Goal: Transaction & Acquisition: Book appointment/travel/reservation

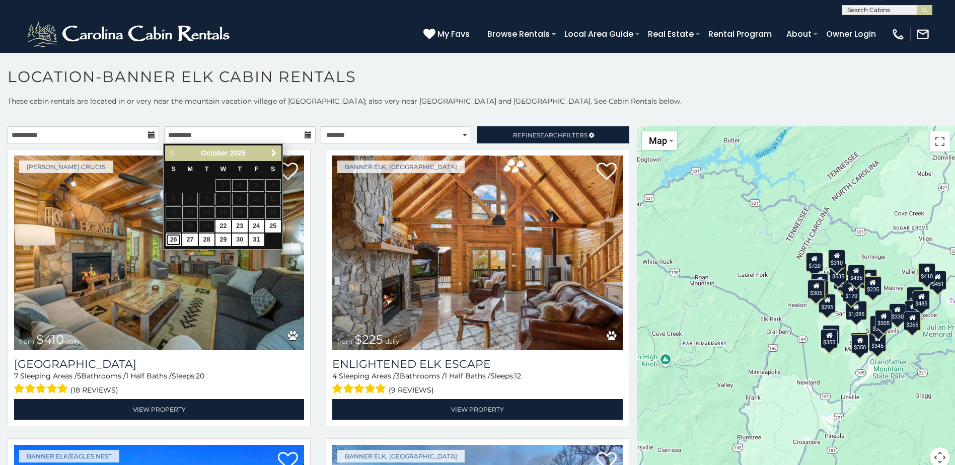
click at [176, 239] on link "26" at bounding box center [174, 240] width 16 height 13
type input "**********"
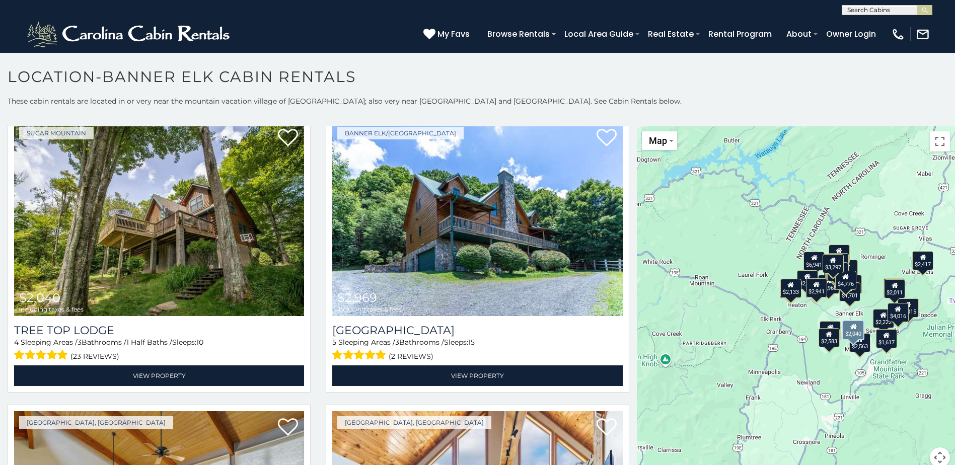
scroll to position [2367, 0]
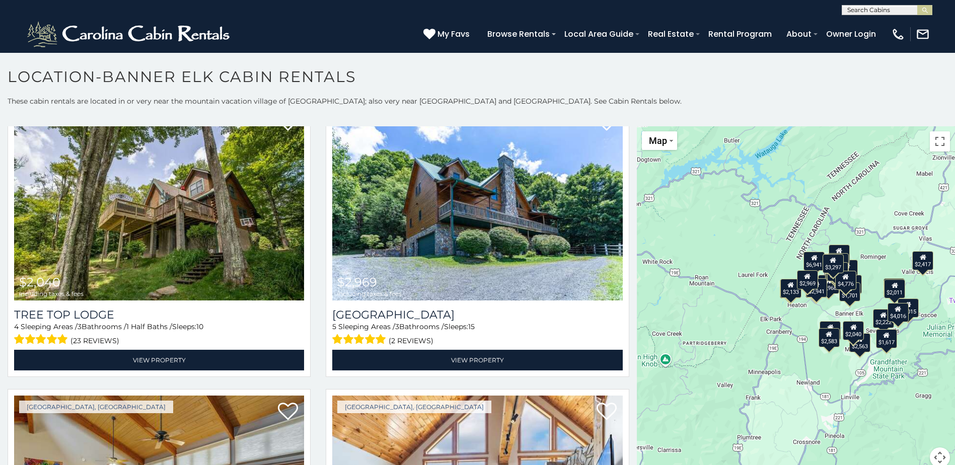
click at [888, 8] on input "text" at bounding box center [886, 12] width 88 height 10
type input "********"
click at [876, 21] on em "Casa Rio" at bounding box center [862, 23] width 30 height 9
click at [929, 10] on img "submit" at bounding box center [925, 11] width 8 height 8
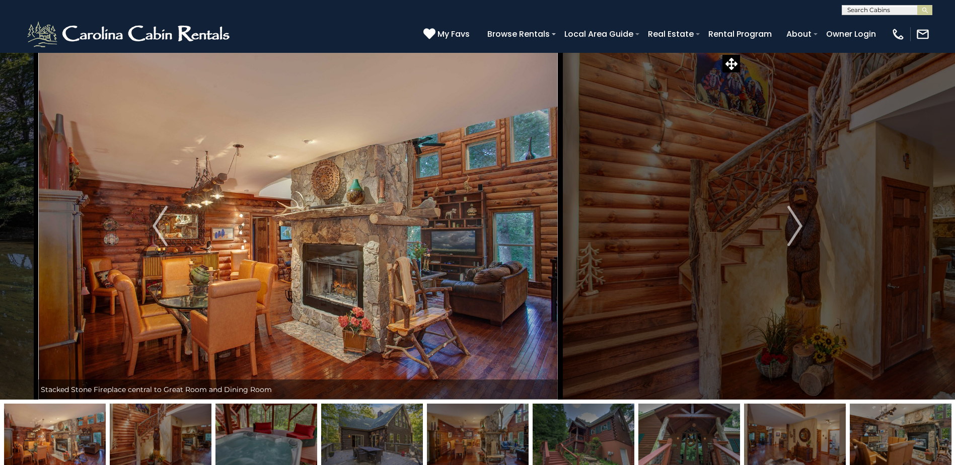
drag, startPoint x: 450, startPoint y: 389, endPoint x: 270, endPoint y: 374, distance: 179.9
click at [270, 374] on div "Stacked Stone Fireplace central to Great Room and Dining Room" at bounding box center [298, 225] width 525 height 347
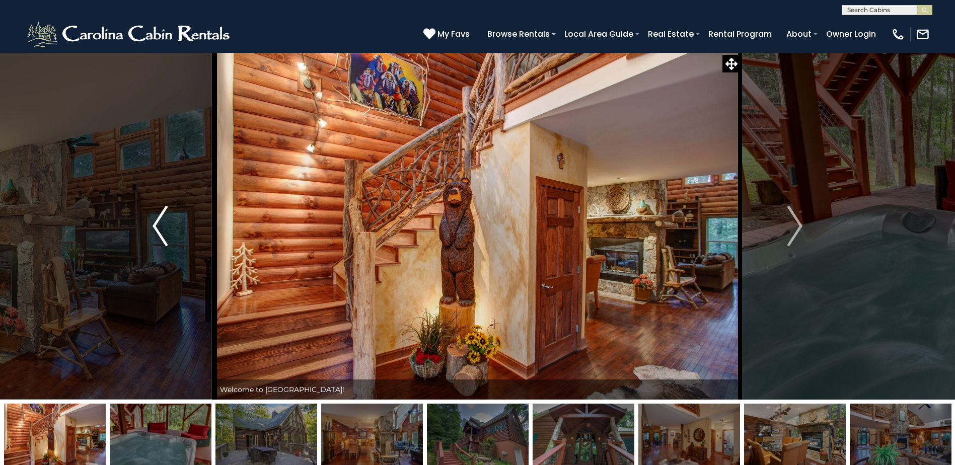
click at [153, 221] on img "Previous" at bounding box center [160, 226] width 15 height 40
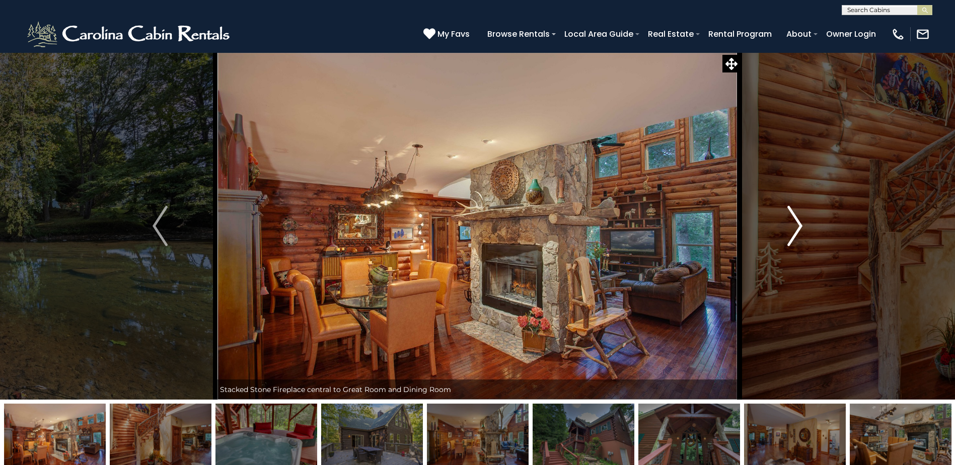
click at [797, 221] on img "Next" at bounding box center [795, 226] width 15 height 40
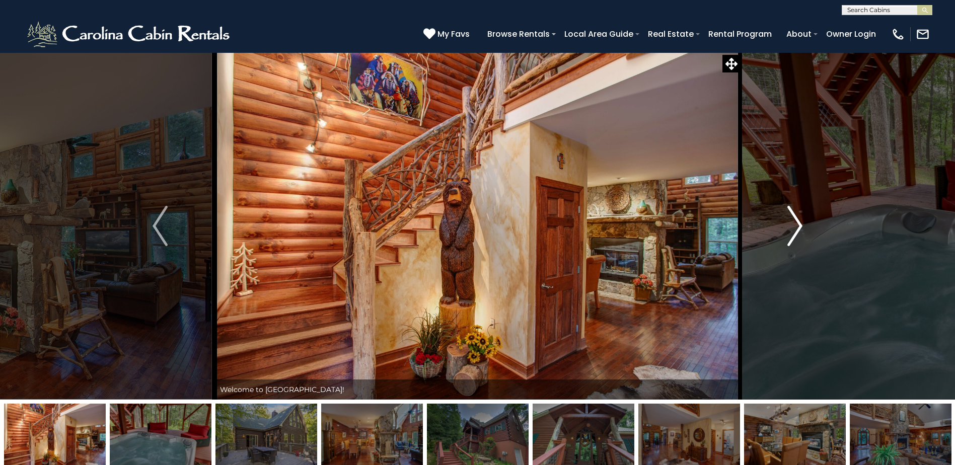
click at [797, 221] on img "Next" at bounding box center [795, 226] width 15 height 40
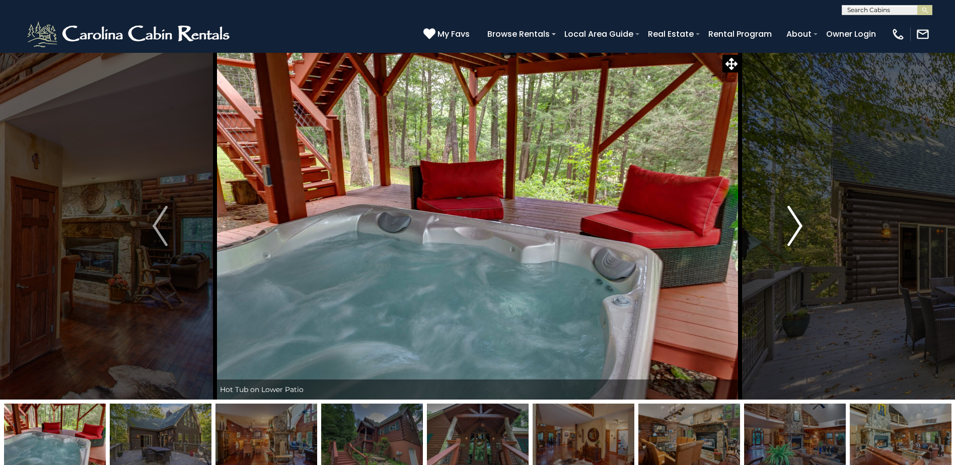
click at [796, 221] on img "Next" at bounding box center [795, 226] width 15 height 40
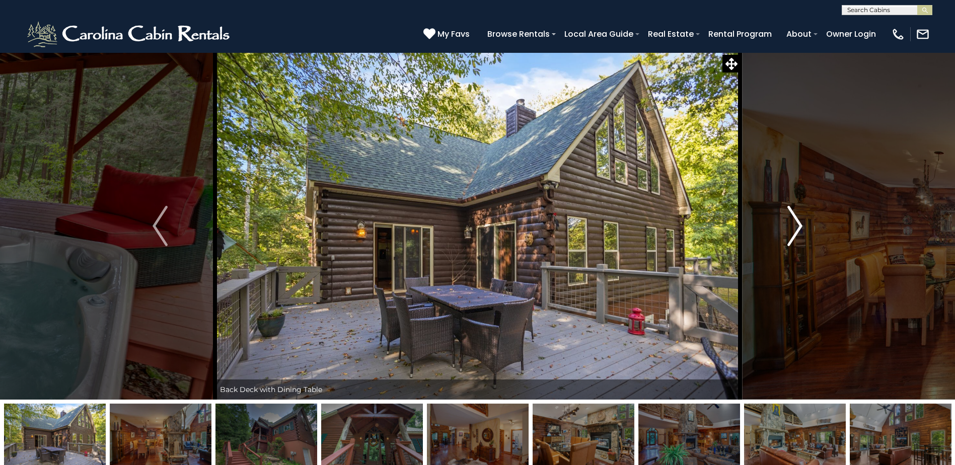
click at [795, 224] on img "Next" at bounding box center [795, 226] width 15 height 40
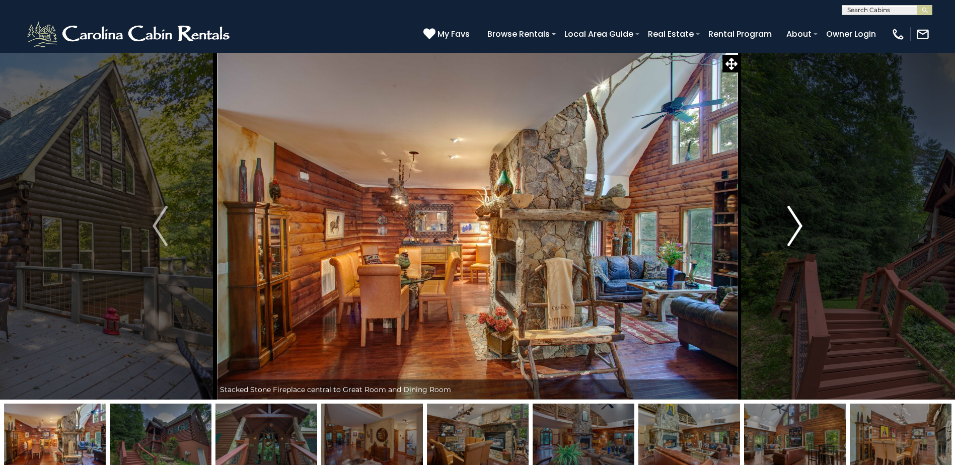
click at [795, 224] on img "Next" at bounding box center [795, 226] width 15 height 40
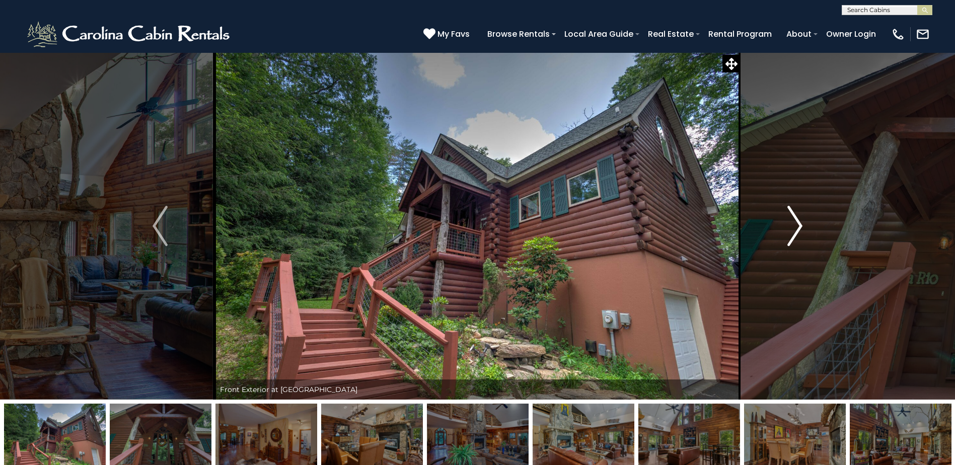
click at [795, 224] on img "Next" at bounding box center [795, 226] width 15 height 40
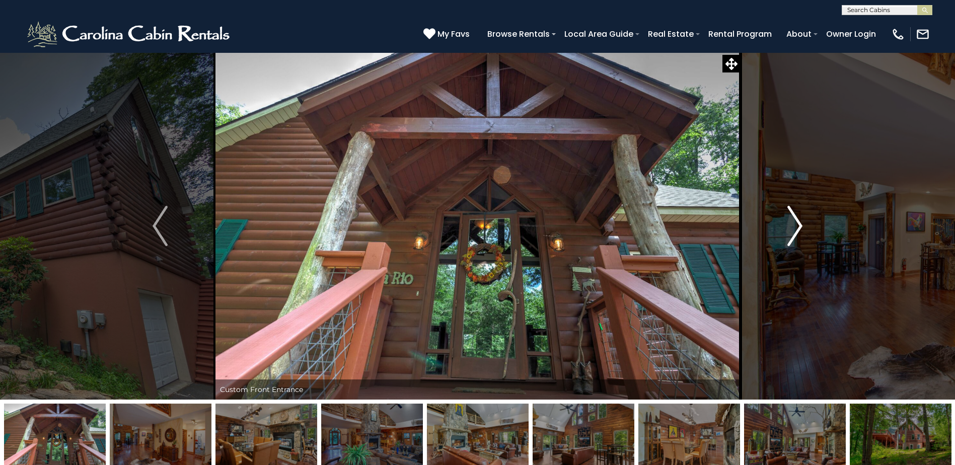
click at [795, 224] on img "Next" at bounding box center [795, 226] width 15 height 40
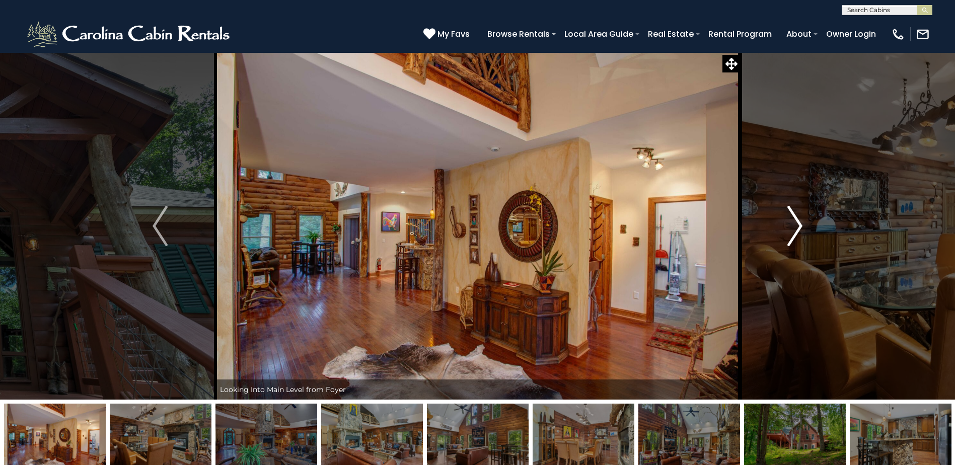
click at [795, 224] on img "Next" at bounding box center [795, 226] width 15 height 40
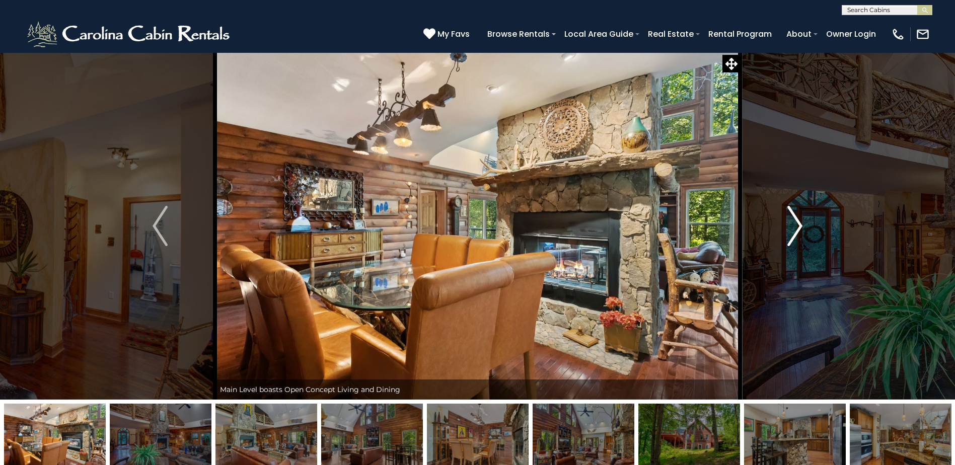
click at [795, 224] on img "Next" at bounding box center [795, 226] width 15 height 40
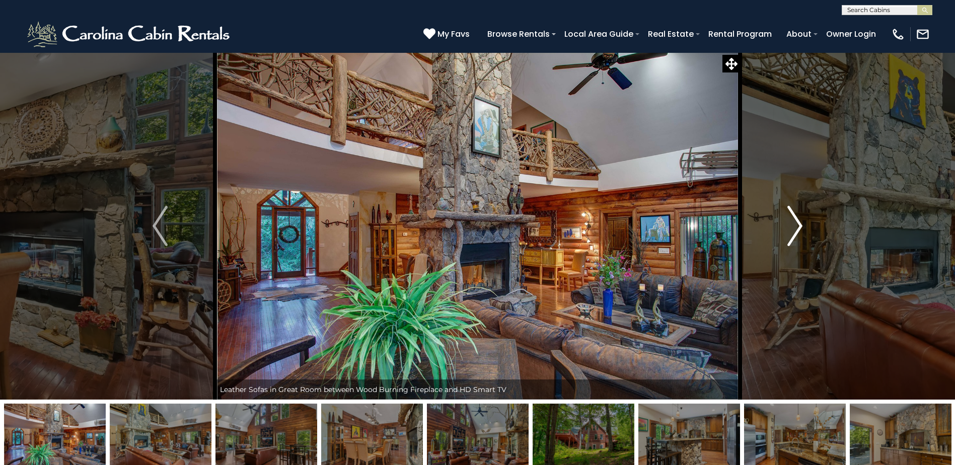
click at [795, 223] on img "Next" at bounding box center [795, 226] width 15 height 40
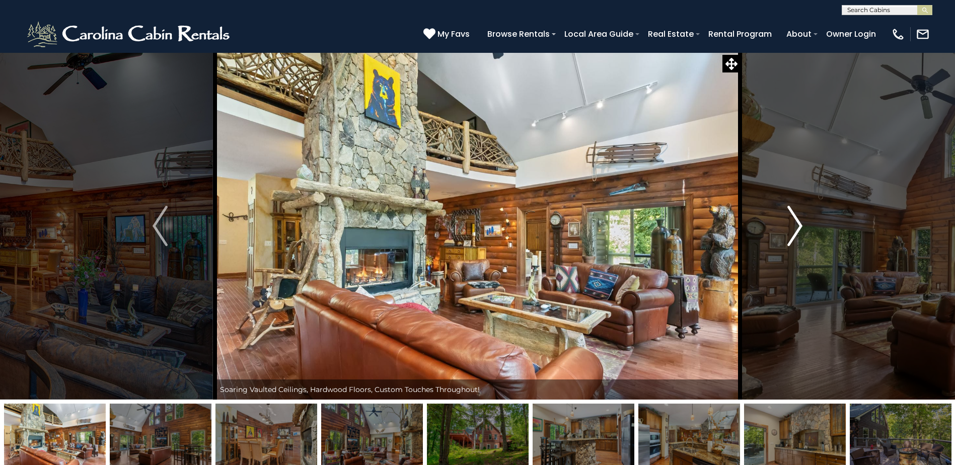
click at [794, 221] on img "Next" at bounding box center [795, 226] width 15 height 40
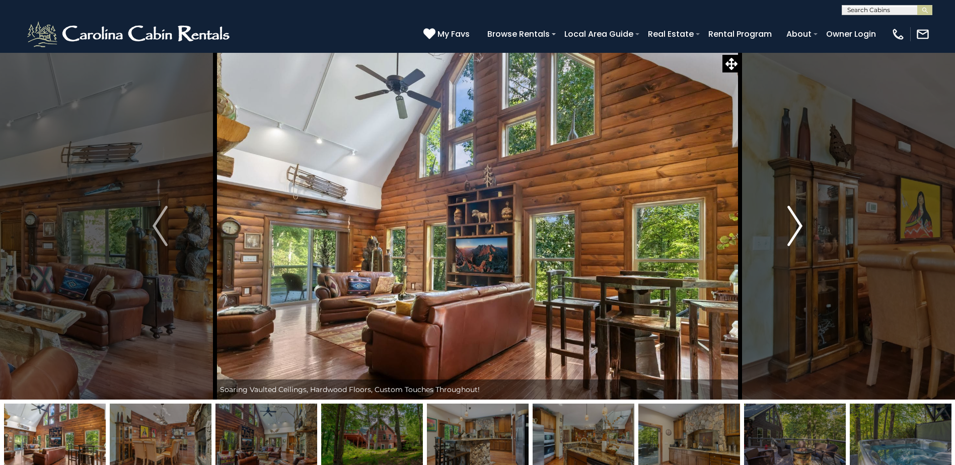
click at [794, 221] on img "Next" at bounding box center [795, 226] width 15 height 40
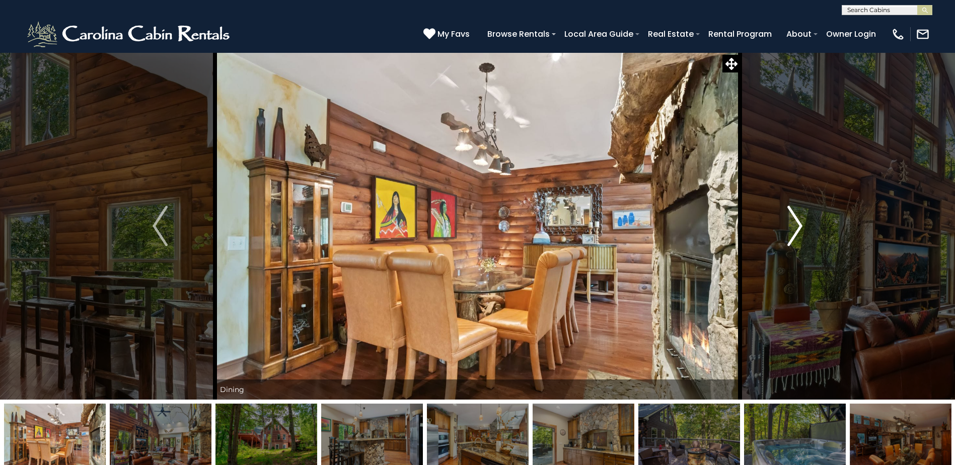
click at [794, 221] on img "Next" at bounding box center [795, 226] width 15 height 40
drag, startPoint x: 71, startPoint y: 434, endPoint x: 1321, endPoint y: 191, distance: 1273.6
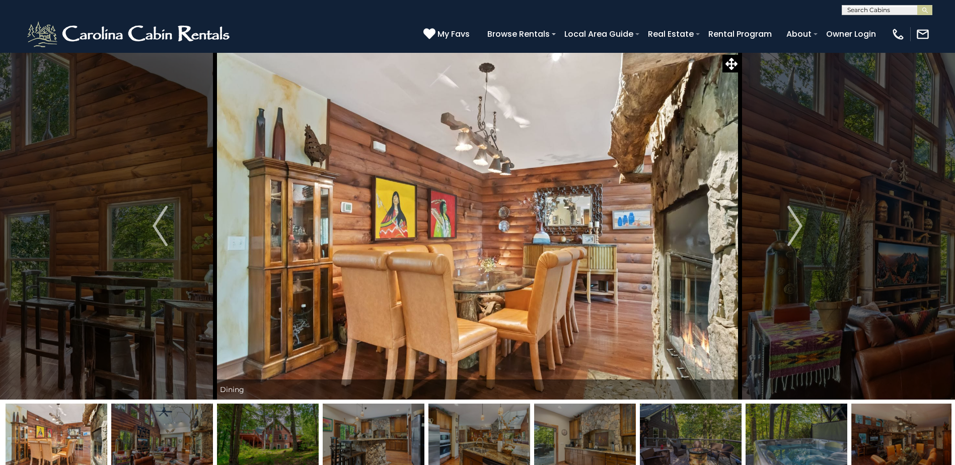
drag, startPoint x: 153, startPoint y: 431, endPoint x: 657, endPoint y: 440, distance: 504.1
click at [84, 430] on img at bounding box center [57, 435] width 102 height 63
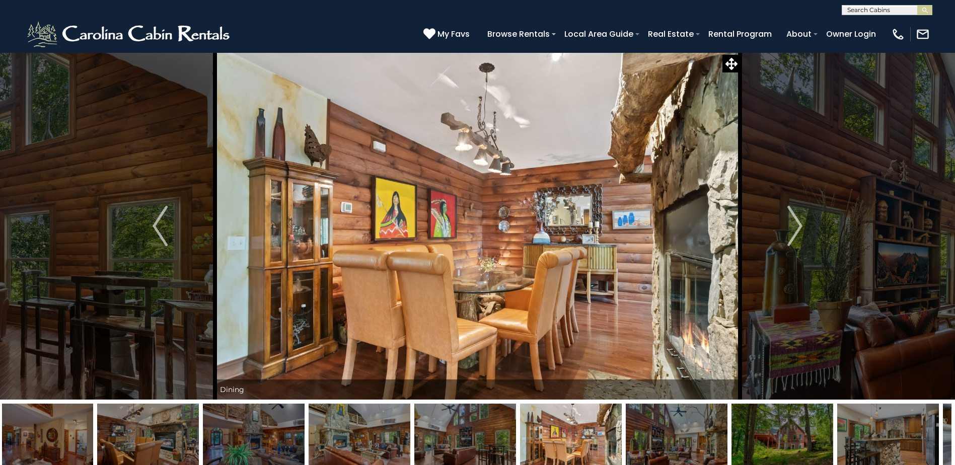
drag, startPoint x: 231, startPoint y: 435, endPoint x: 1328, endPoint y: 156, distance: 1132.1
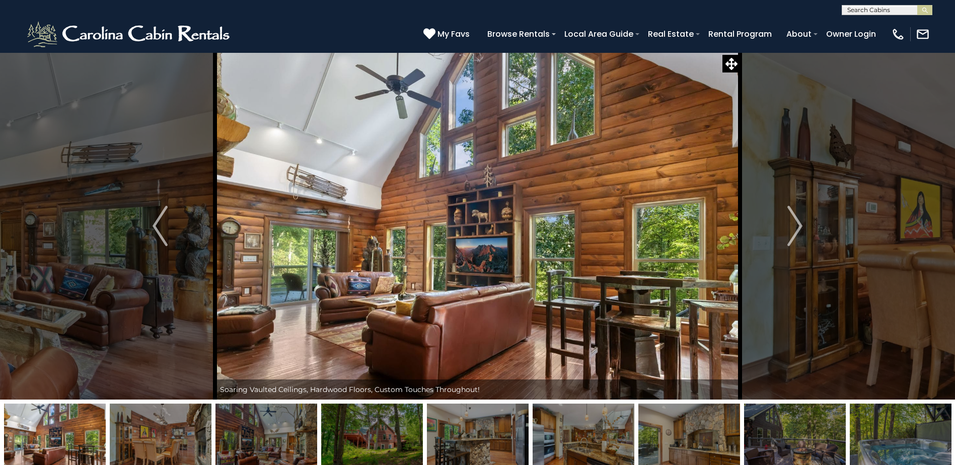
drag, startPoint x: 224, startPoint y: 420, endPoint x: 734, endPoint y: 409, distance: 510.2
click at [155, 230] on img "Previous" at bounding box center [160, 226] width 15 height 40
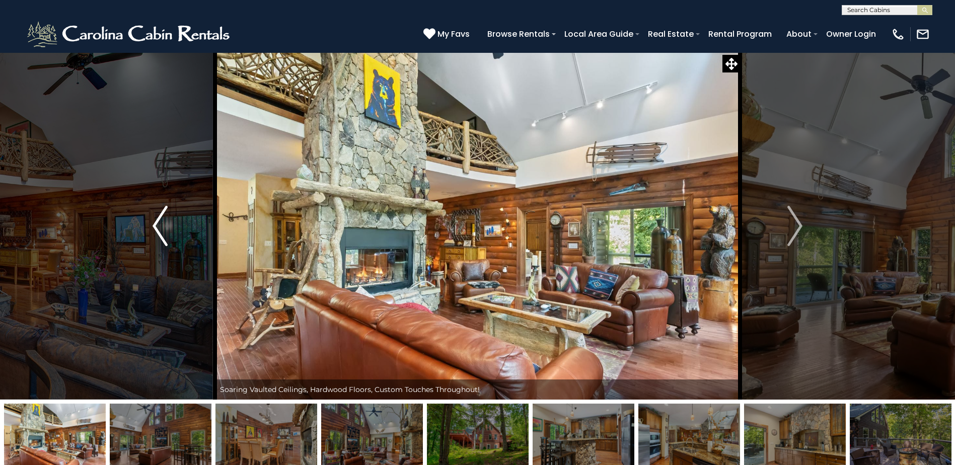
click at [156, 228] on img "Previous" at bounding box center [160, 226] width 15 height 40
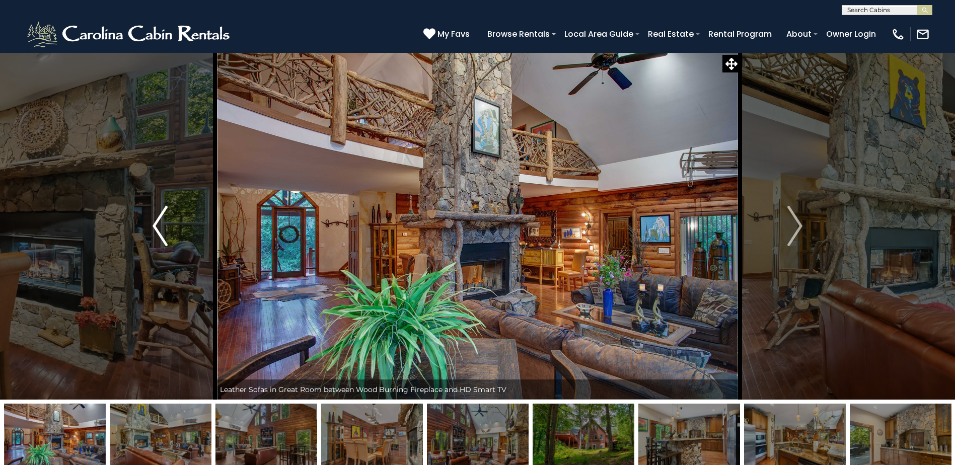
click at [156, 228] on img "Previous" at bounding box center [160, 226] width 15 height 40
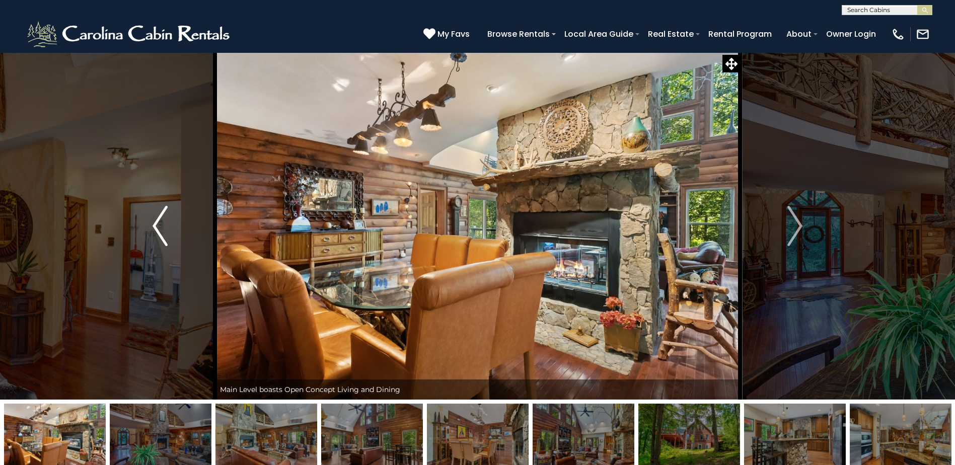
click at [156, 228] on img "Previous" at bounding box center [160, 226] width 15 height 40
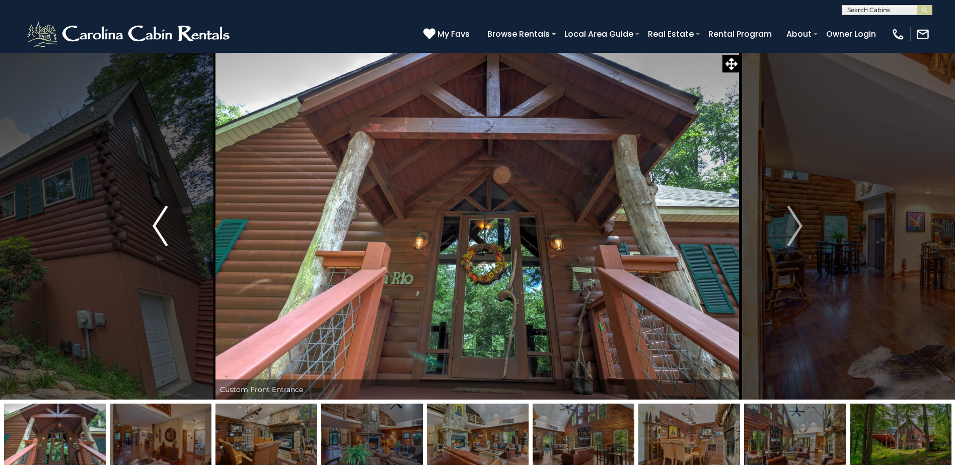
click at [156, 228] on img "Previous" at bounding box center [160, 226] width 15 height 40
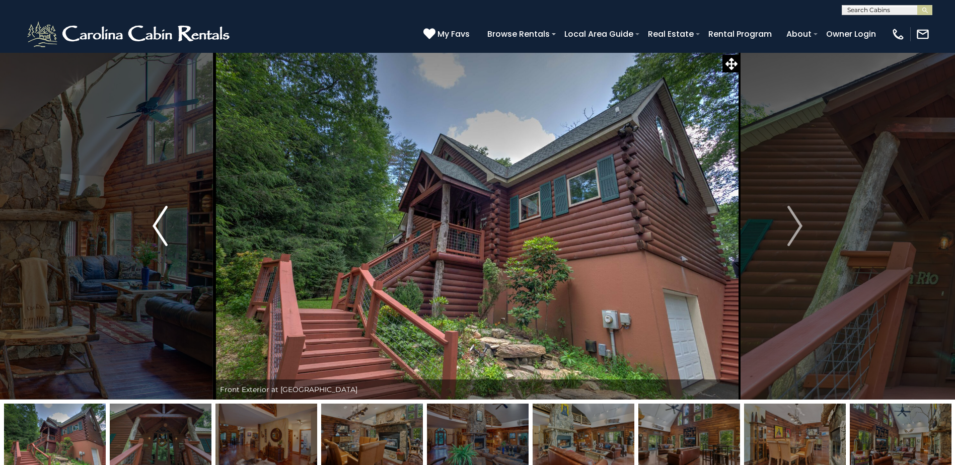
click at [156, 228] on img "Previous" at bounding box center [160, 226] width 15 height 40
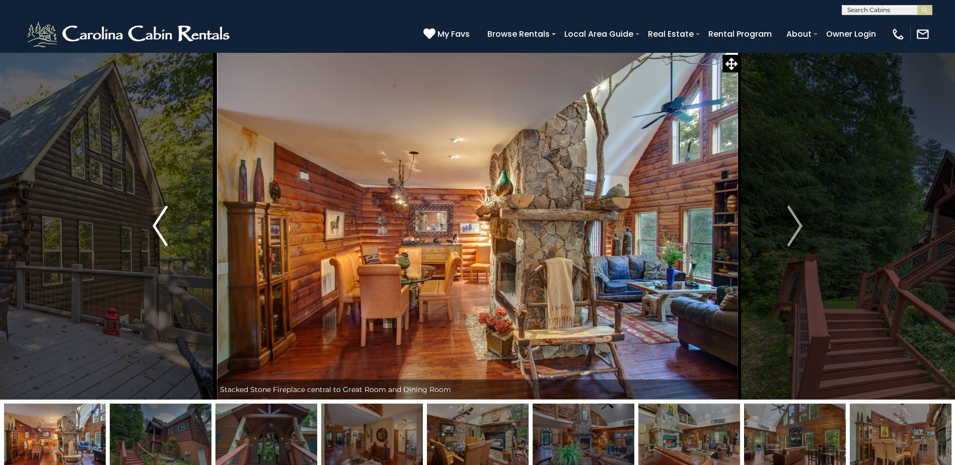
click at [156, 228] on img "Previous" at bounding box center [160, 226] width 15 height 40
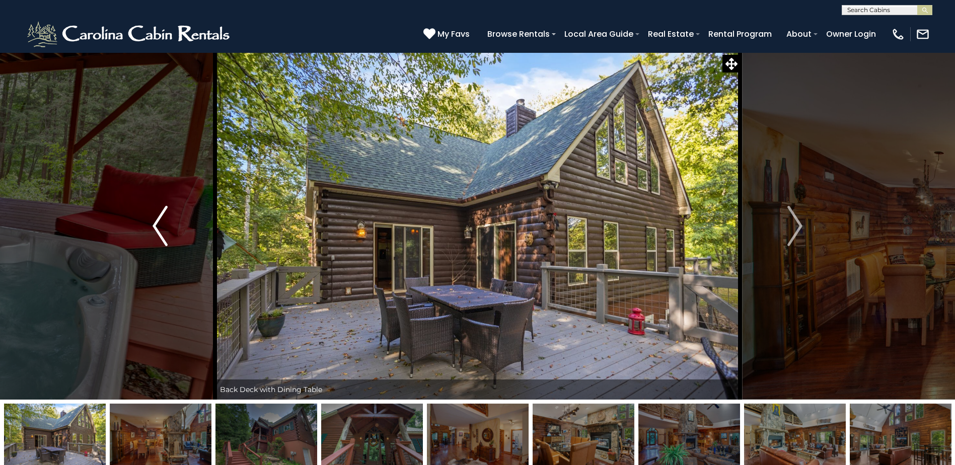
click at [156, 228] on img "Previous" at bounding box center [160, 226] width 15 height 40
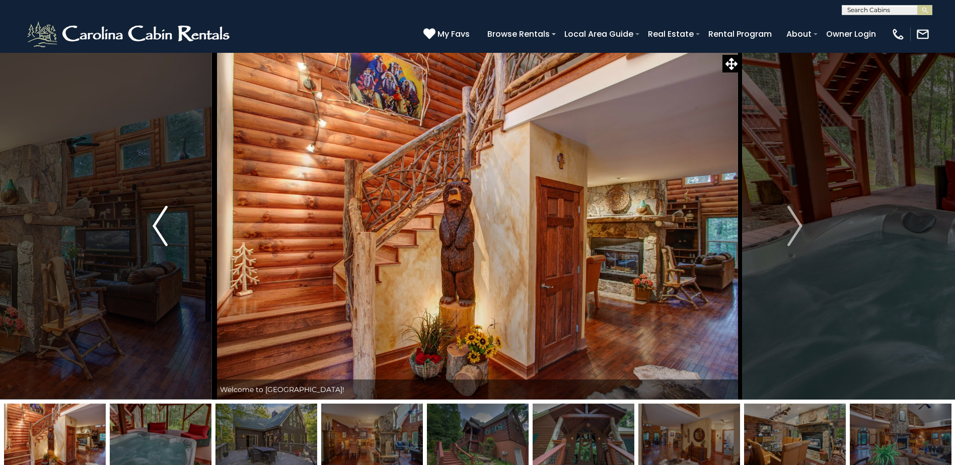
click at [156, 228] on img "Previous" at bounding box center [160, 226] width 15 height 40
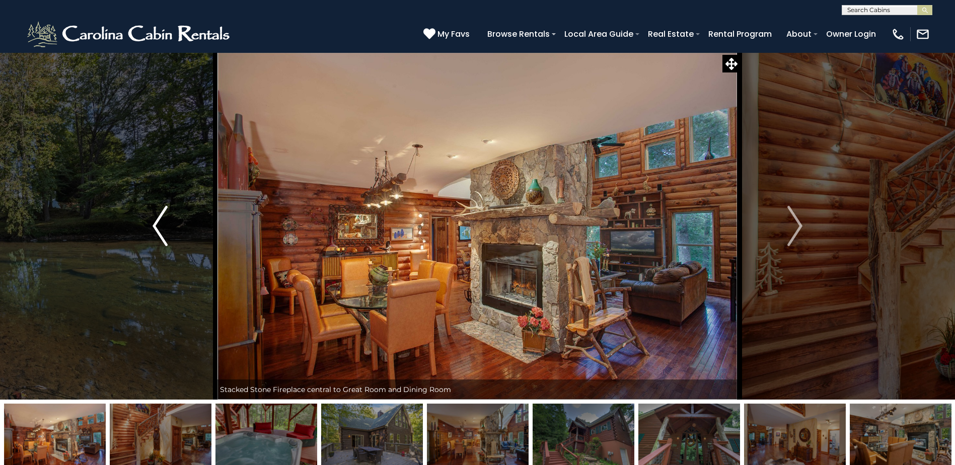
click at [156, 228] on img "Previous" at bounding box center [160, 226] width 15 height 40
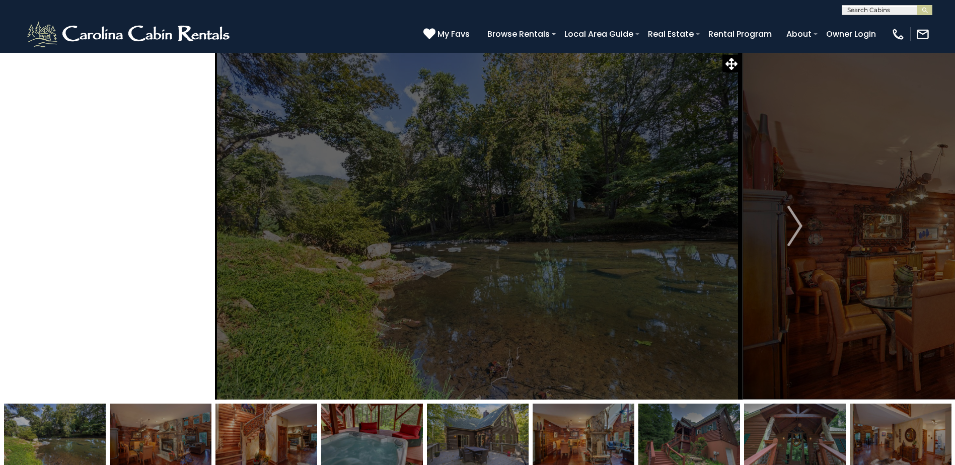
click at [156, 228] on img "Previous" at bounding box center [160, 226] width 15 height 40
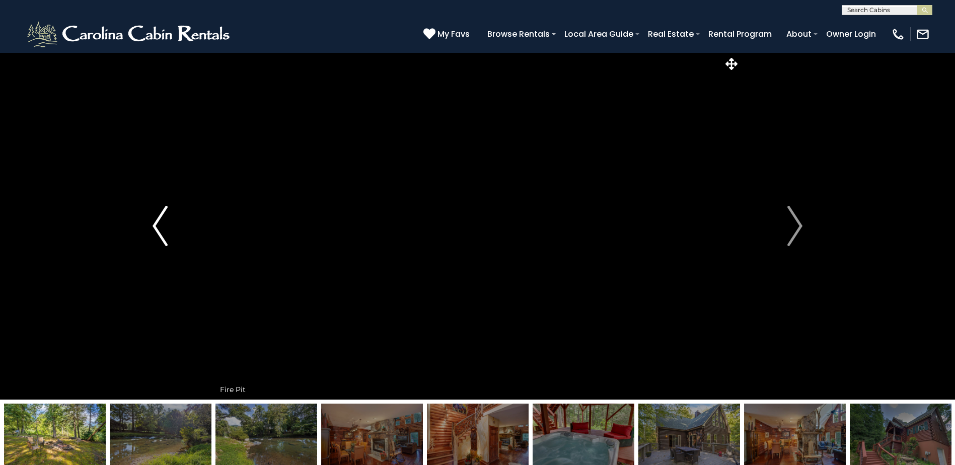
click at [156, 228] on img "Previous" at bounding box center [160, 226] width 15 height 40
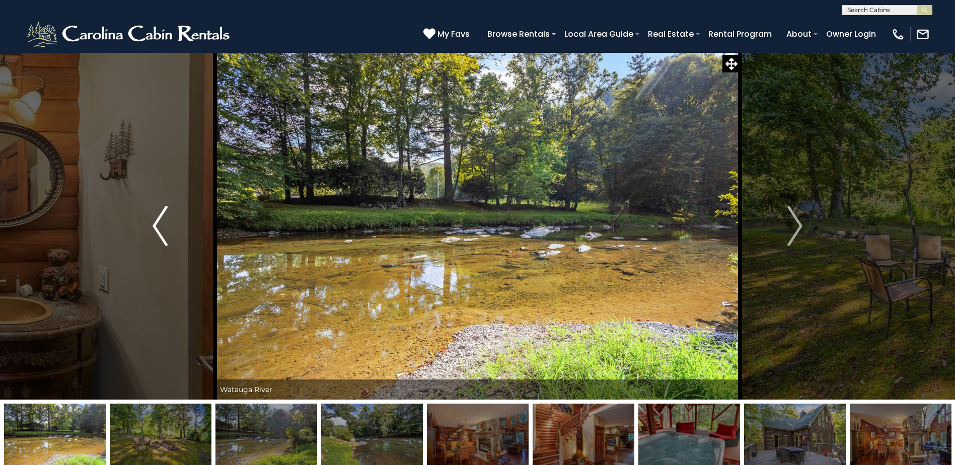
click at [156, 228] on img "Previous" at bounding box center [160, 226] width 15 height 40
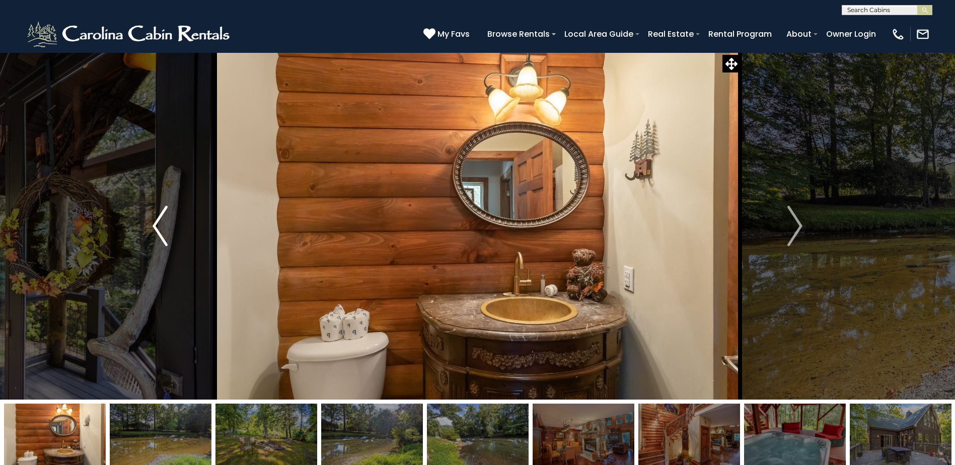
click at [156, 228] on img "Previous" at bounding box center [160, 226] width 15 height 40
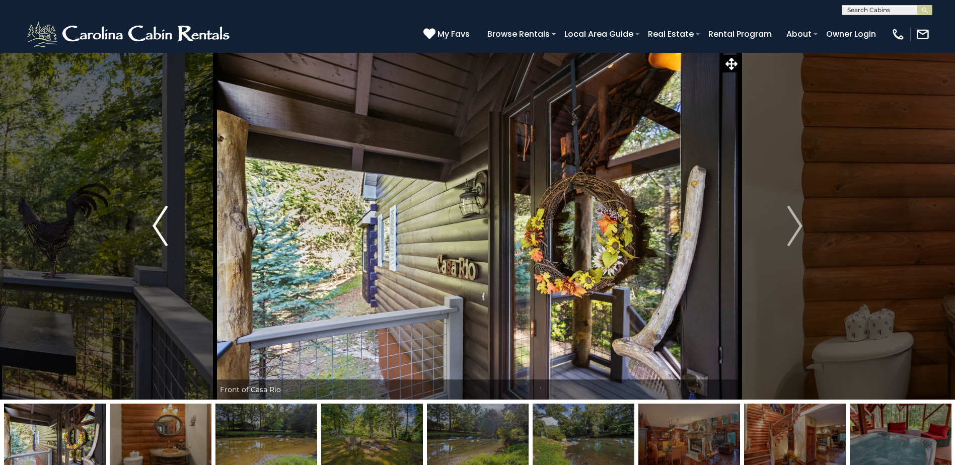
click at [156, 228] on img "Previous" at bounding box center [160, 226] width 15 height 40
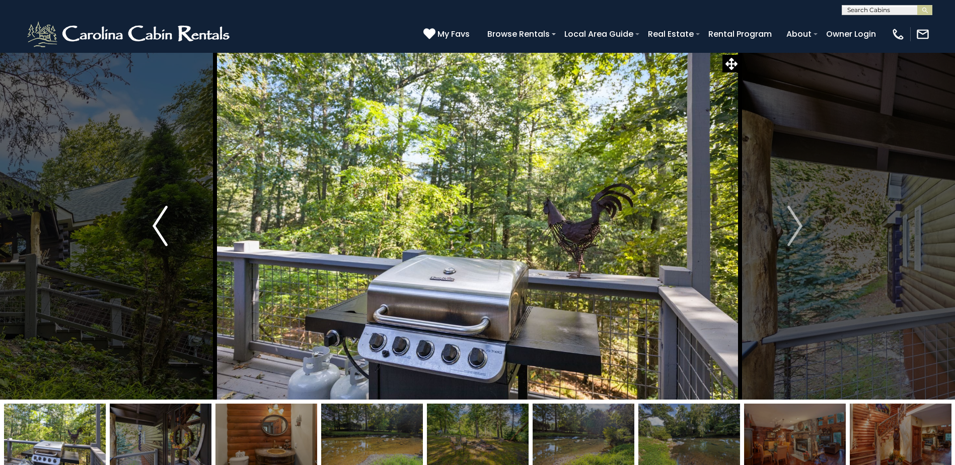
click at [156, 228] on img "Previous" at bounding box center [160, 226] width 15 height 40
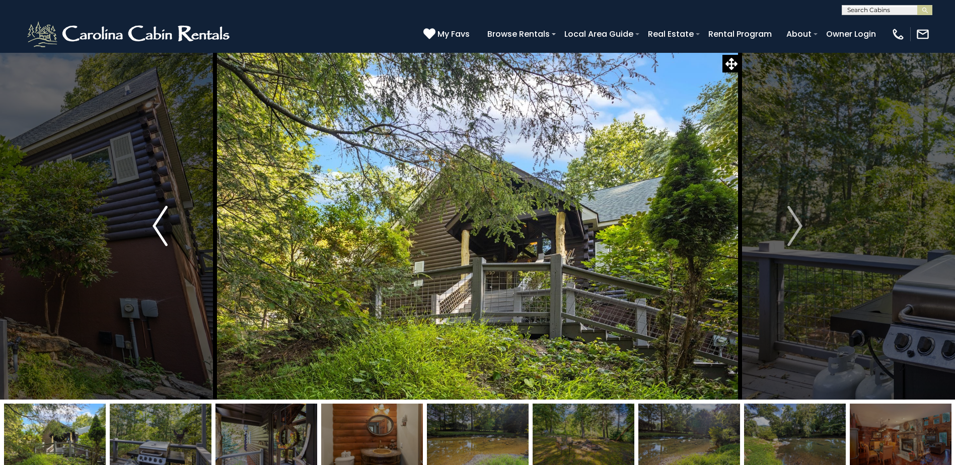
click at [156, 228] on img "Previous" at bounding box center [160, 226] width 15 height 40
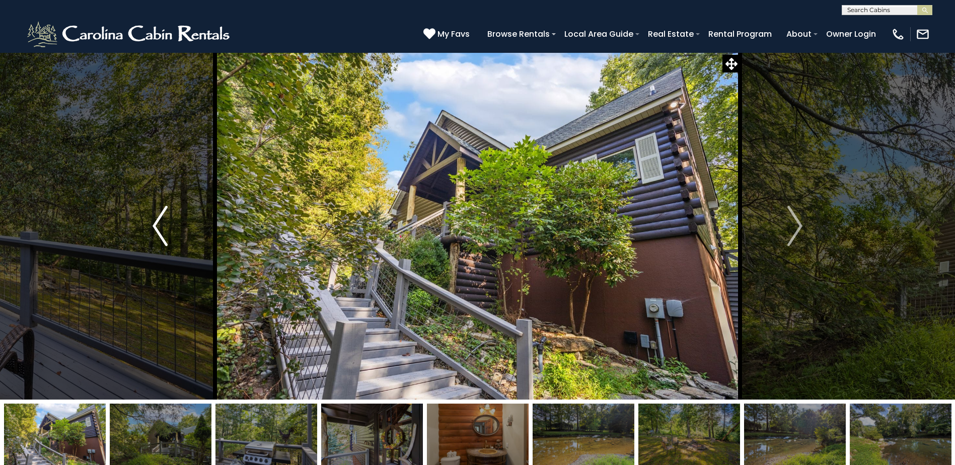
click at [156, 228] on img "Previous" at bounding box center [160, 226] width 15 height 40
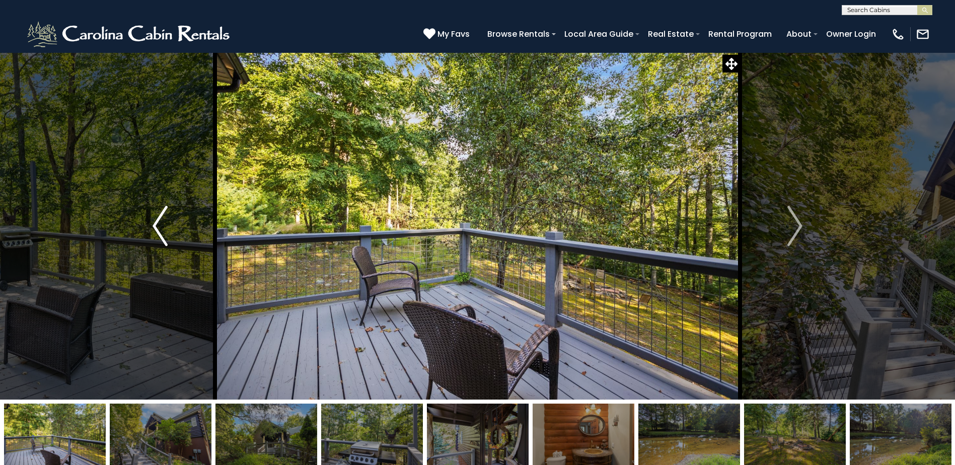
click at [156, 228] on img "Previous" at bounding box center [160, 226] width 15 height 40
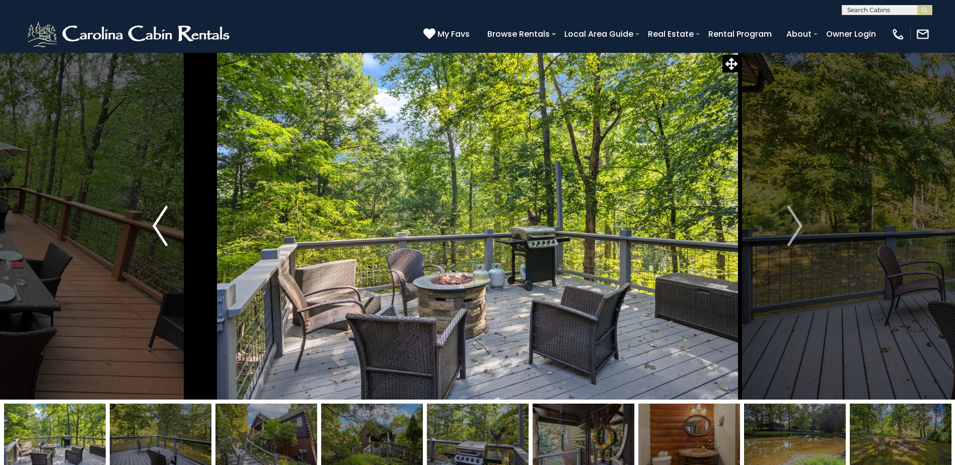
click at [156, 228] on img "Previous" at bounding box center [160, 226] width 15 height 40
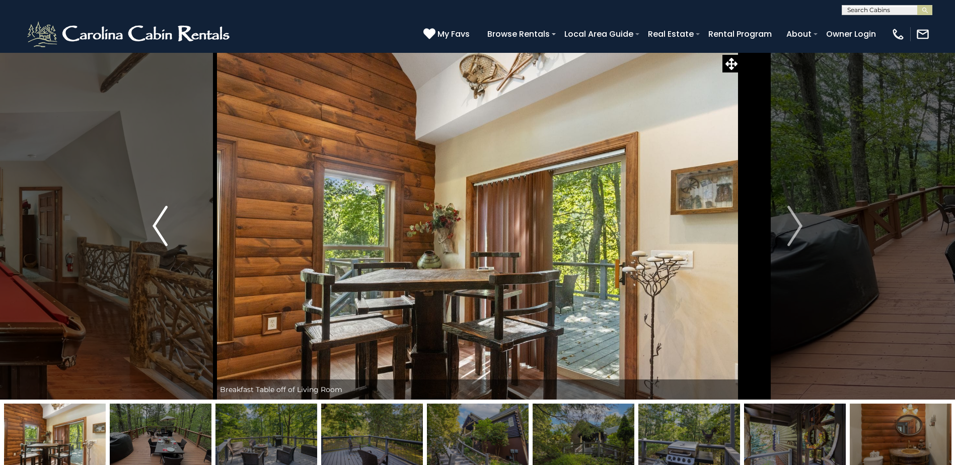
click at [156, 228] on img "Previous" at bounding box center [160, 226] width 15 height 40
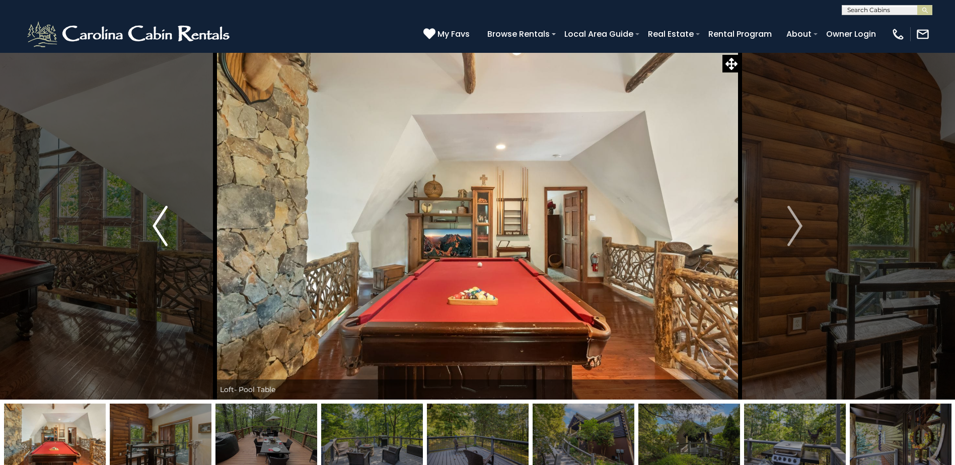
click at [156, 228] on img "Previous" at bounding box center [160, 226] width 15 height 40
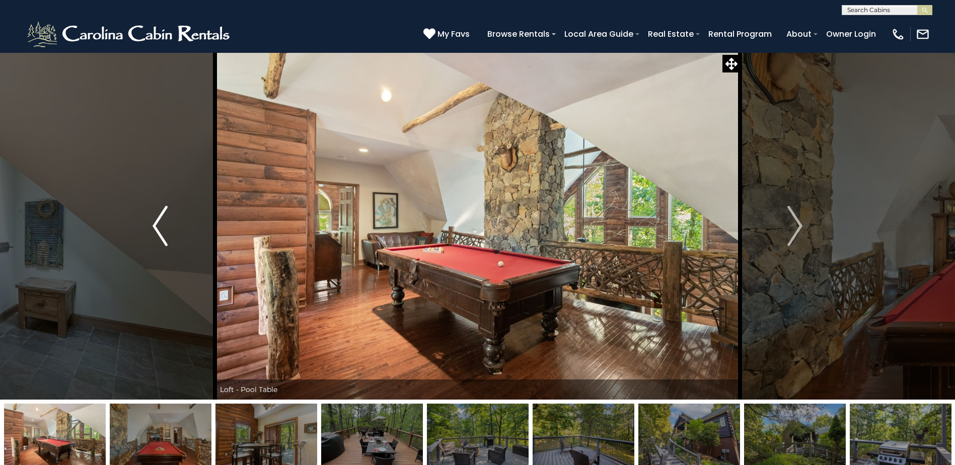
click at [156, 228] on img "Previous" at bounding box center [160, 226] width 15 height 40
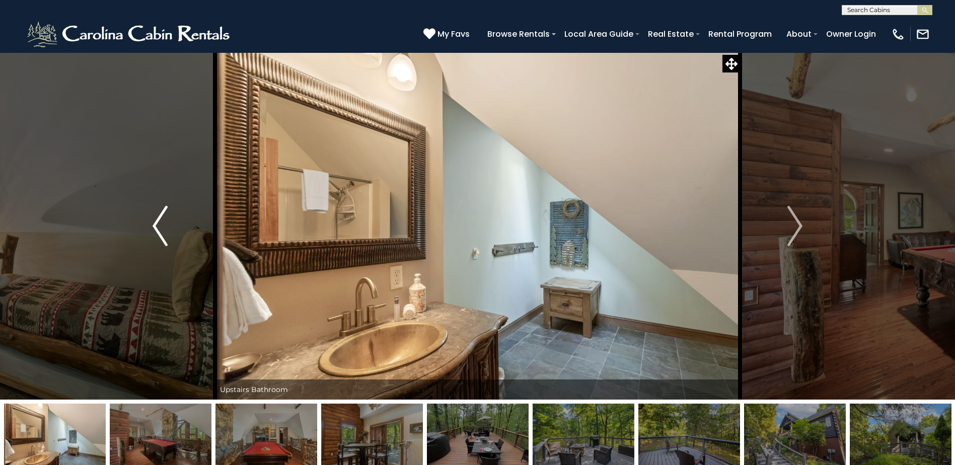
click at [156, 228] on img "Previous" at bounding box center [160, 226] width 15 height 40
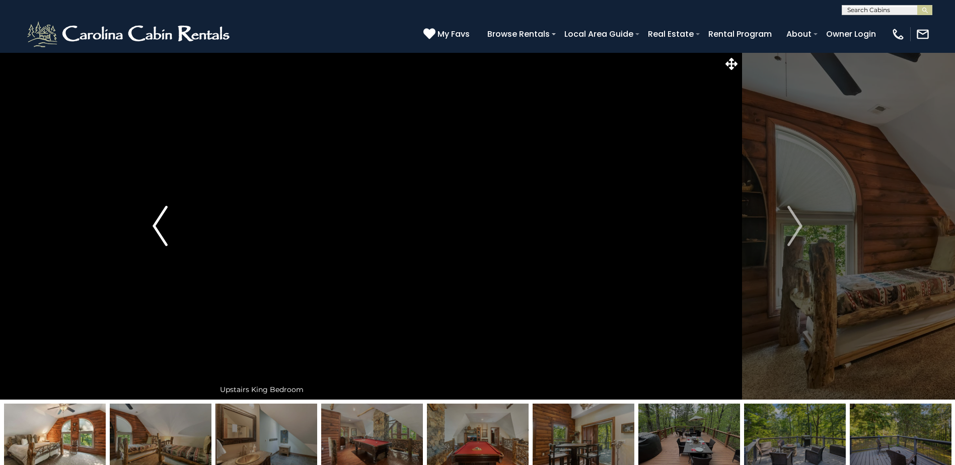
click at [156, 228] on img "Previous" at bounding box center [160, 226] width 15 height 40
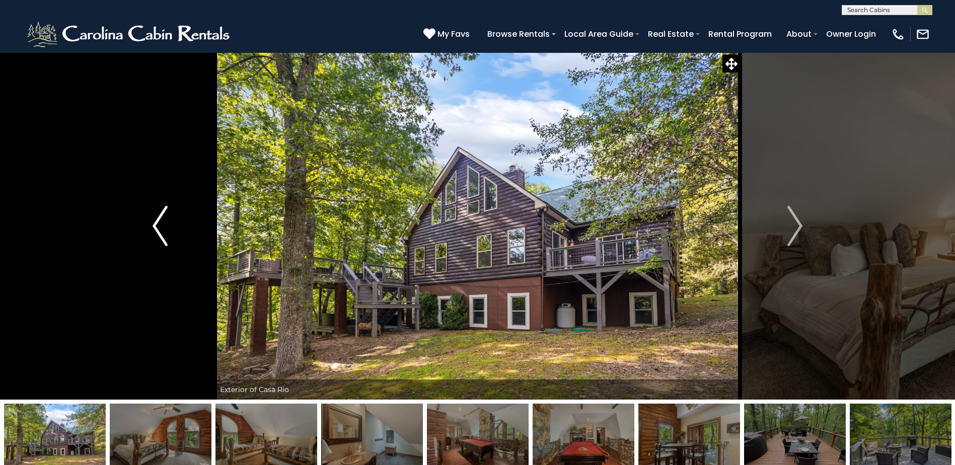
click at [156, 228] on img "Previous" at bounding box center [160, 226] width 15 height 40
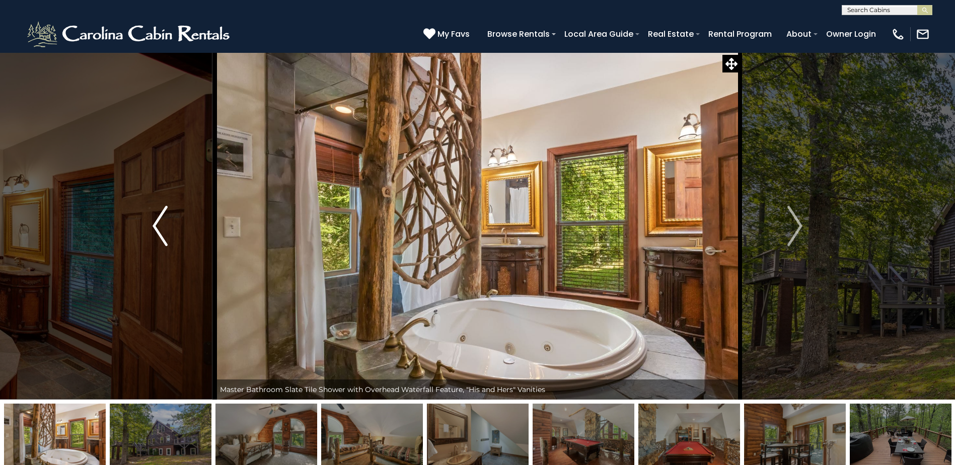
click at [156, 228] on img "Previous" at bounding box center [160, 226] width 15 height 40
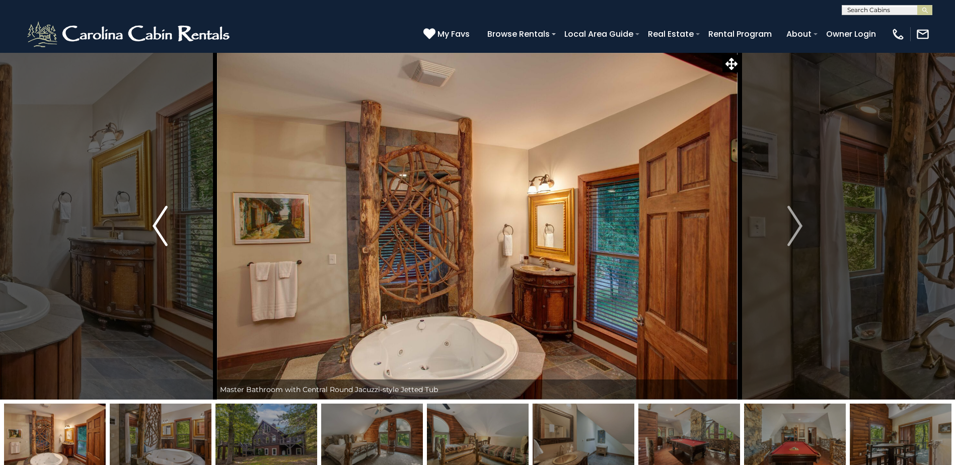
click at [156, 228] on img "Previous" at bounding box center [160, 226] width 15 height 40
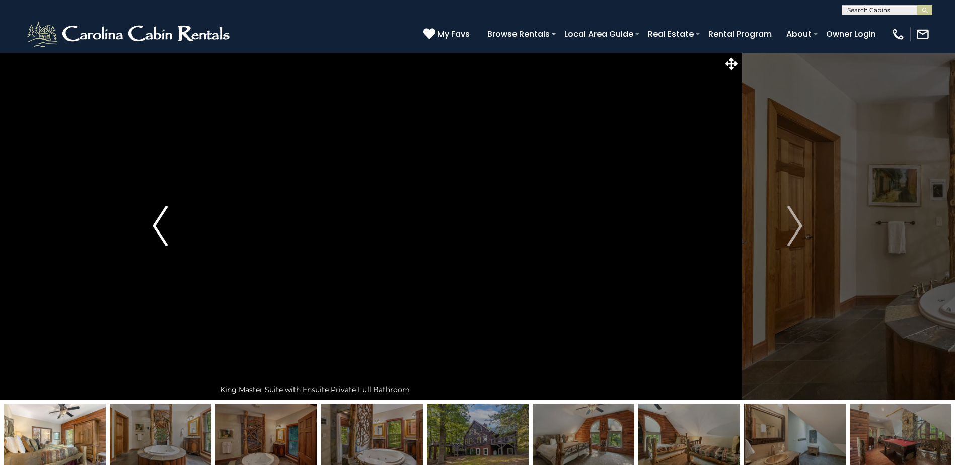
click at [156, 228] on img "Previous" at bounding box center [160, 226] width 15 height 40
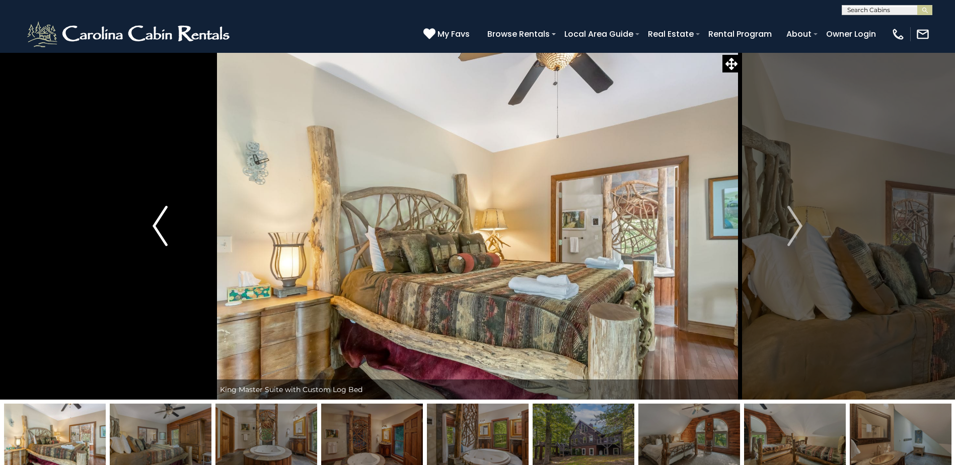
click at [156, 228] on img "Previous" at bounding box center [160, 226] width 15 height 40
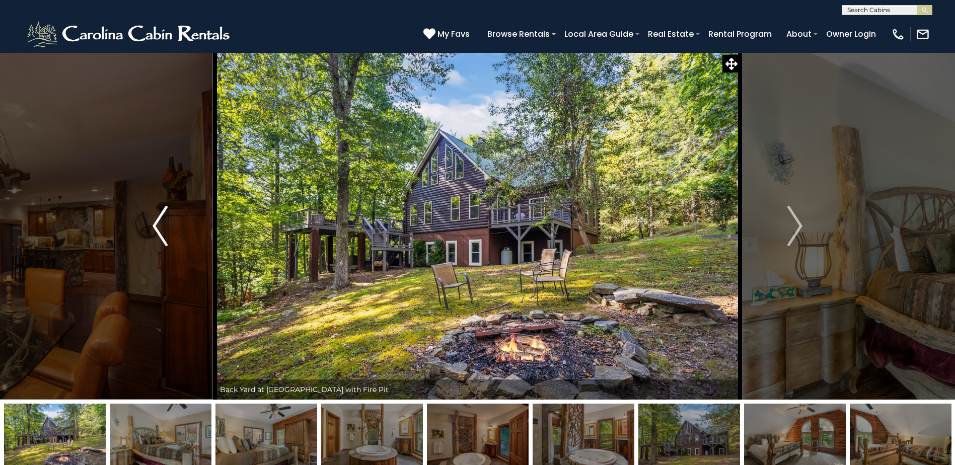
click at [156, 228] on img "Previous" at bounding box center [160, 226] width 15 height 40
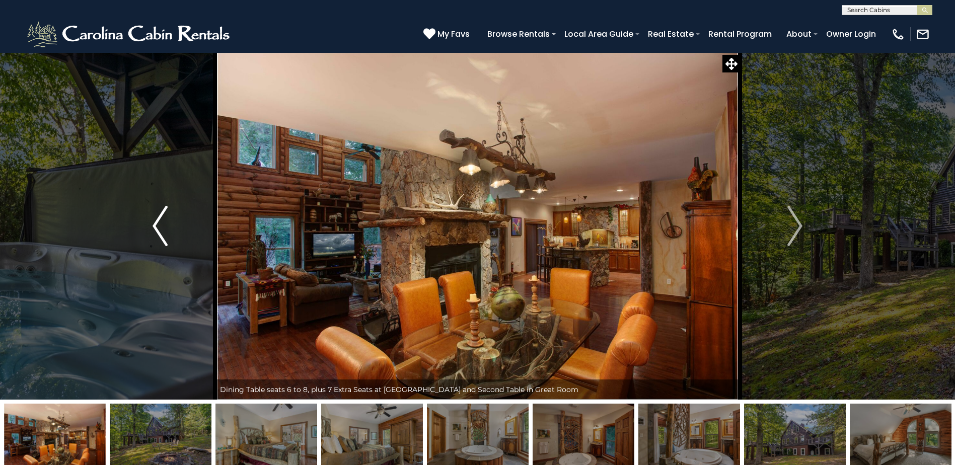
click at [156, 228] on img "Previous" at bounding box center [160, 226] width 15 height 40
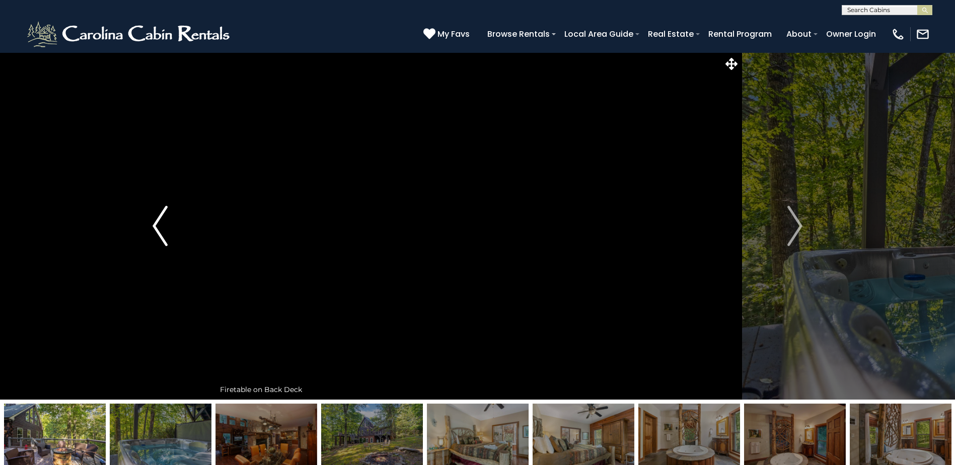
click at [156, 228] on img "Previous" at bounding box center [160, 226] width 15 height 40
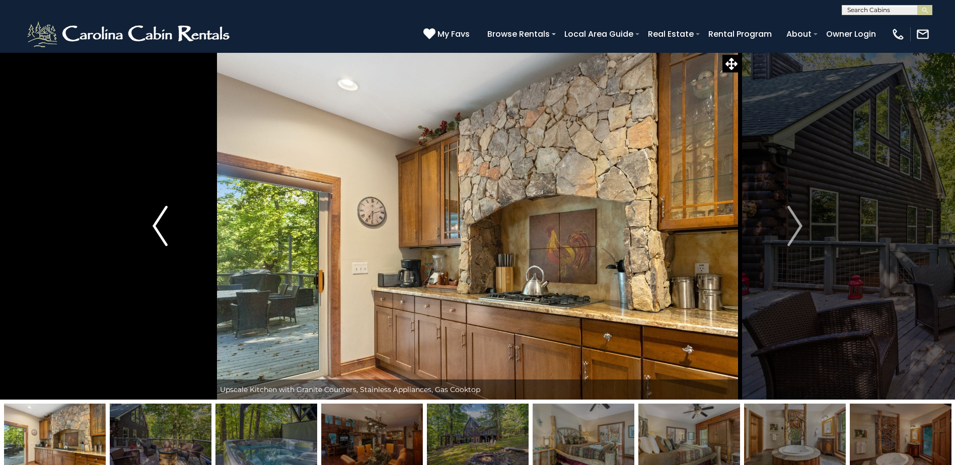
click at [156, 228] on img "Previous" at bounding box center [160, 226] width 15 height 40
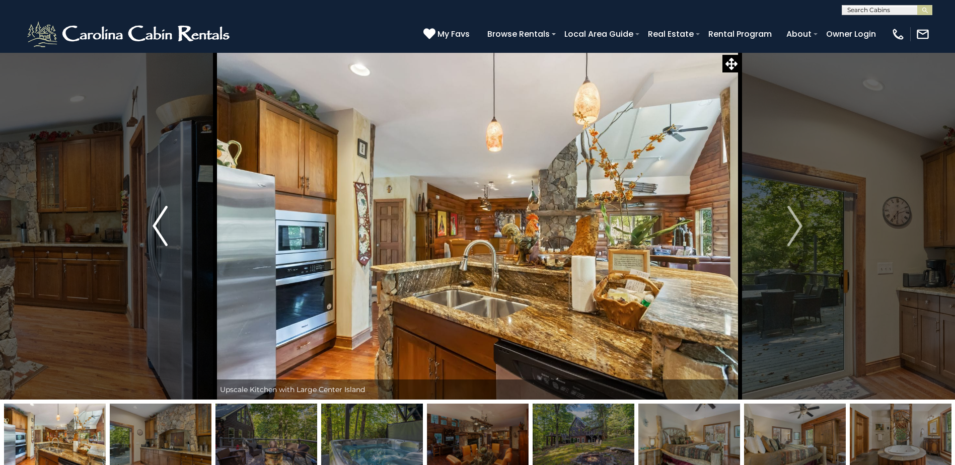
click at [156, 228] on img "Previous" at bounding box center [160, 226] width 15 height 40
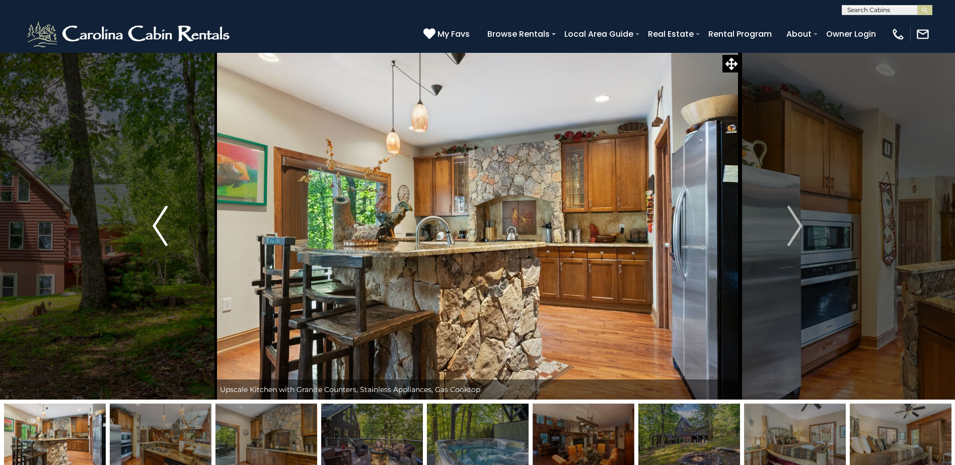
click at [156, 228] on img "Previous" at bounding box center [160, 226] width 15 height 40
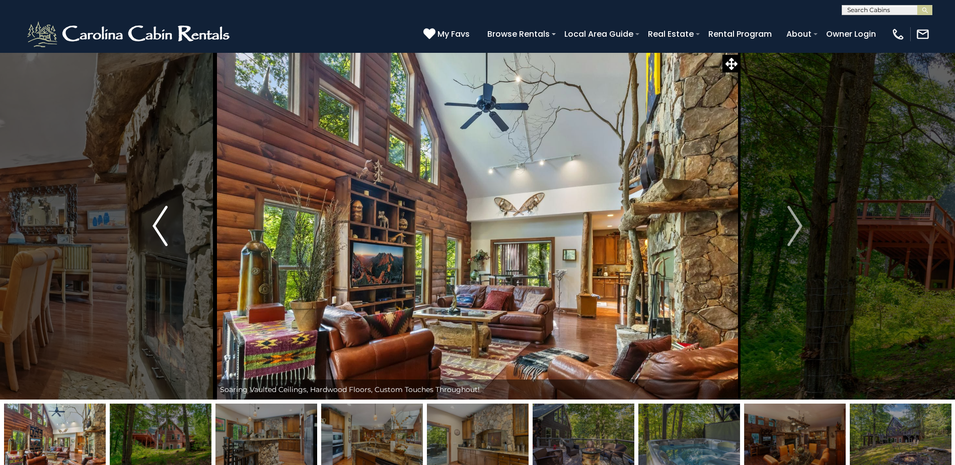
click at [156, 228] on img "Previous" at bounding box center [160, 226] width 15 height 40
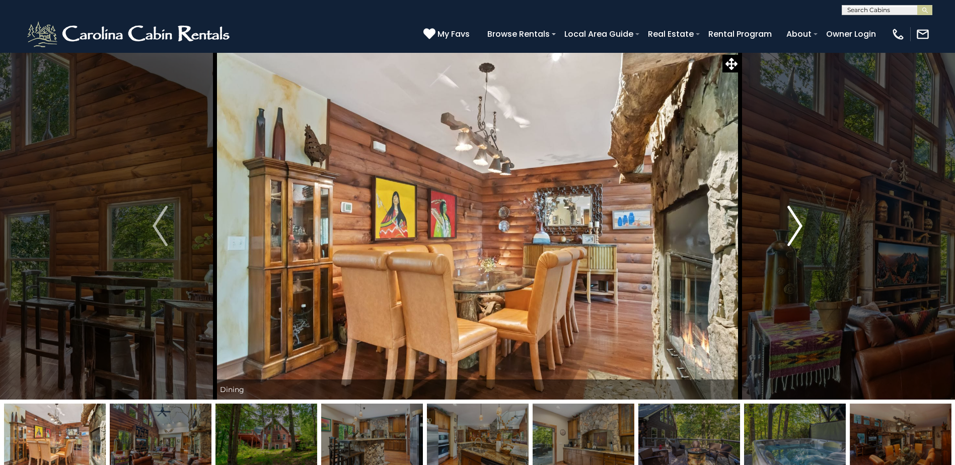
click at [798, 227] on img "Next" at bounding box center [795, 226] width 15 height 40
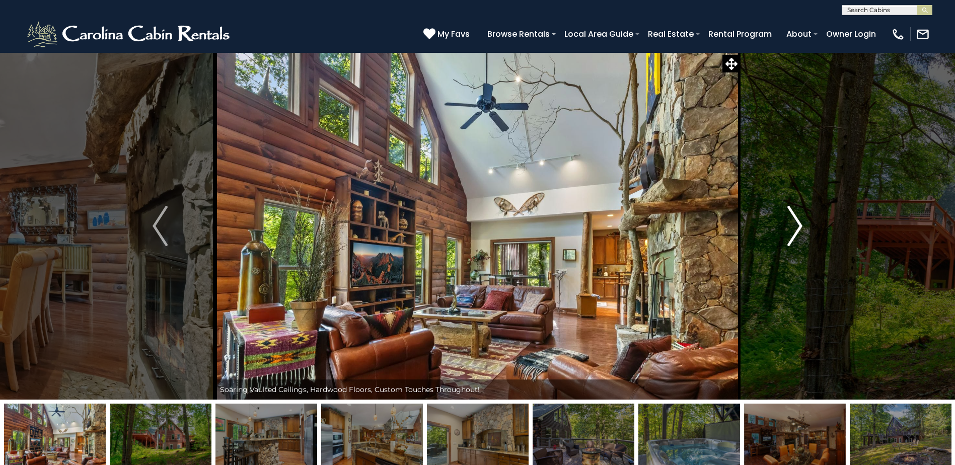
click at [798, 226] on img "Next" at bounding box center [795, 226] width 15 height 40
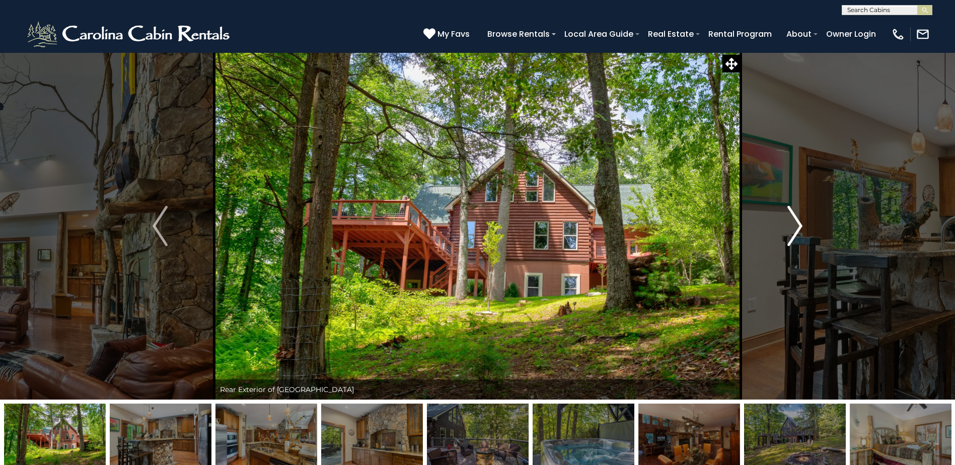
click at [798, 226] on img "Next" at bounding box center [795, 226] width 15 height 40
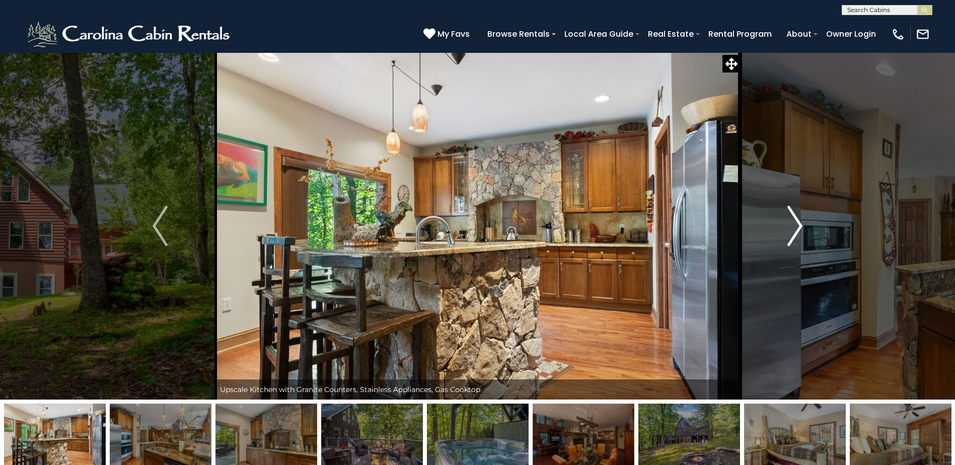
click at [798, 226] on img "Next" at bounding box center [795, 226] width 15 height 40
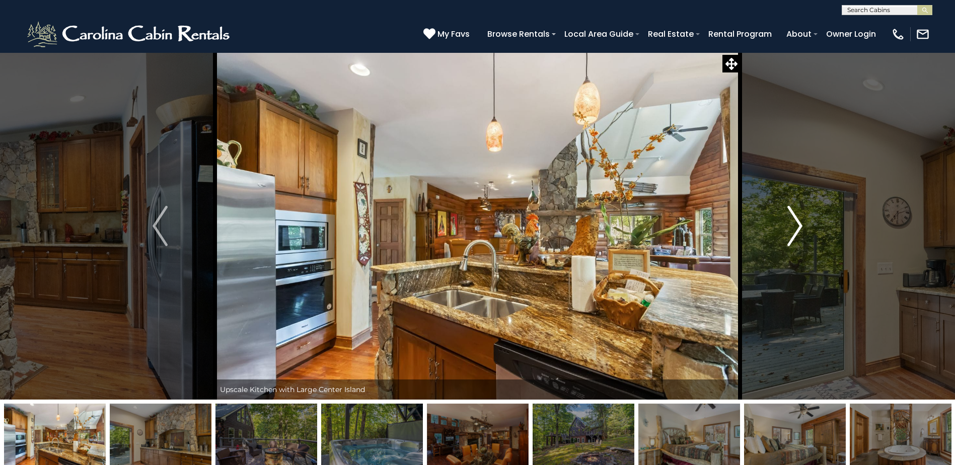
click at [798, 226] on img "Next" at bounding box center [795, 226] width 15 height 40
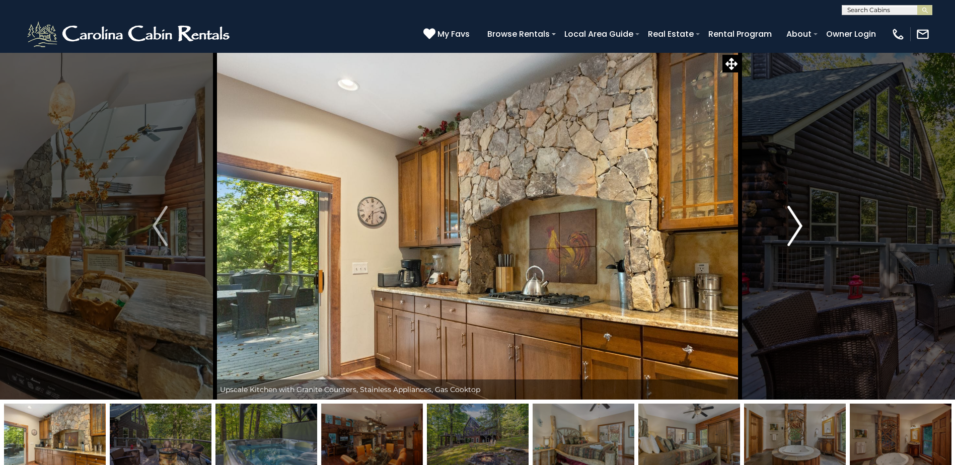
click at [798, 226] on img "Next" at bounding box center [795, 226] width 15 height 40
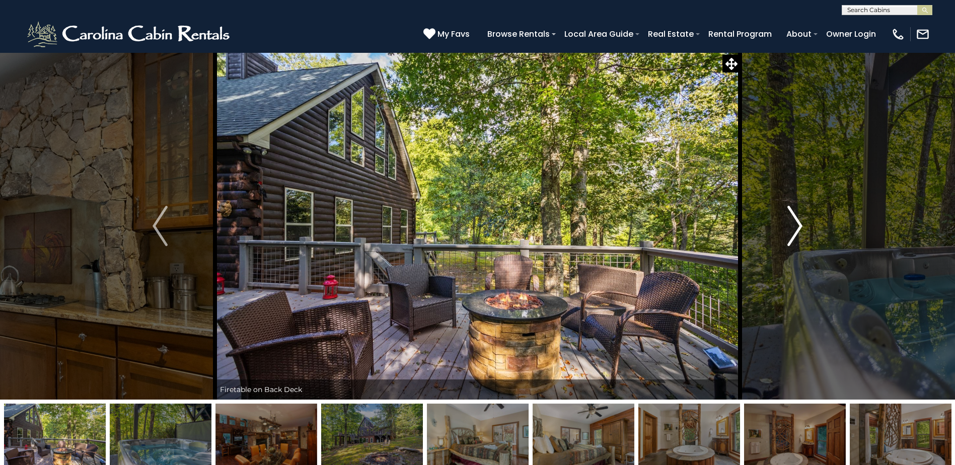
click at [798, 226] on img "Next" at bounding box center [795, 226] width 15 height 40
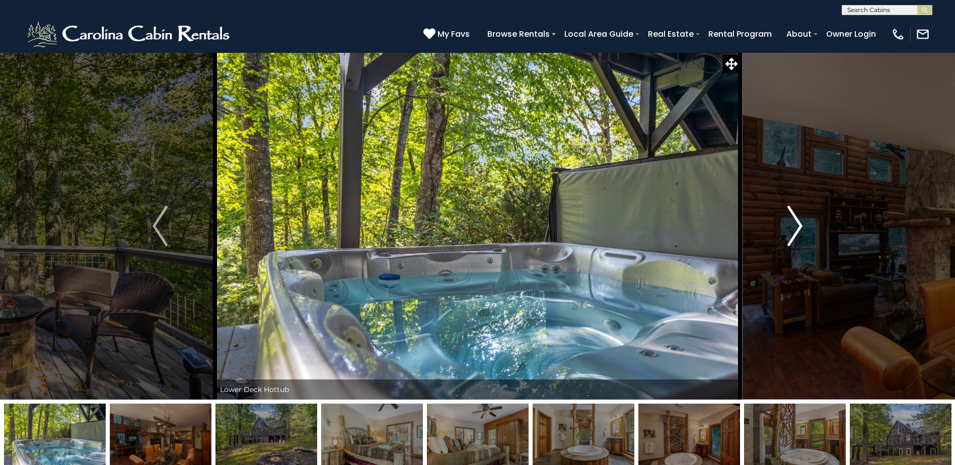
click at [798, 226] on img "Next" at bounding box center [795, 226] width 15 height 40
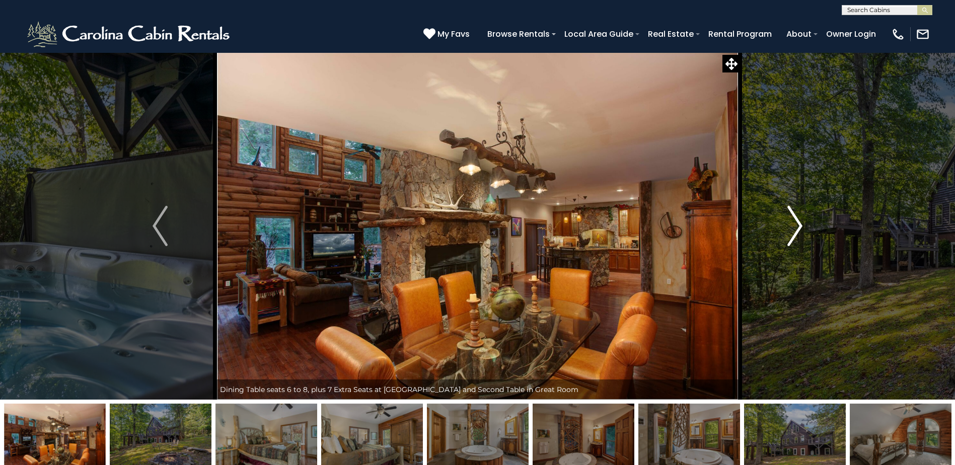
click at [798, 226] on img "Next" at bounding box center [795, 226] width 15 height 40
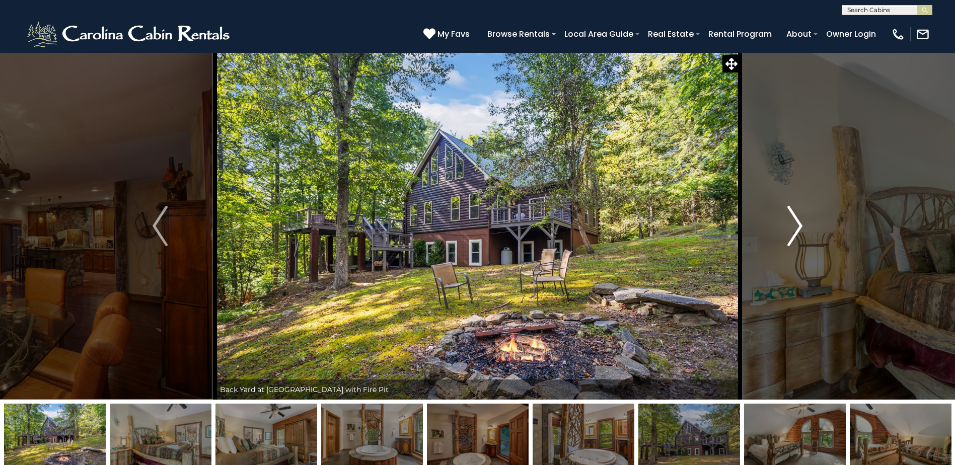
click at [798, 226] on img "Next" at bounding box center [795, 226] width 15 height 40
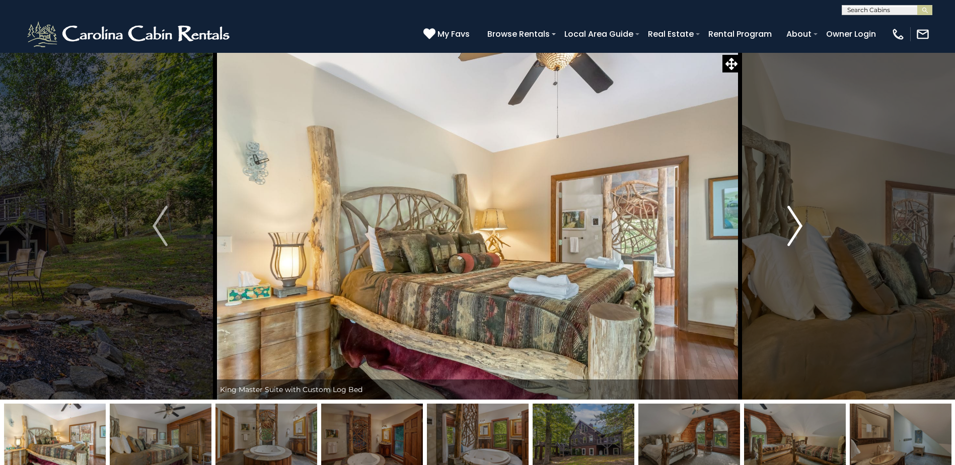
click at [798, 226] on img "Next" at bounding box center [795, 226] width 15 height 40
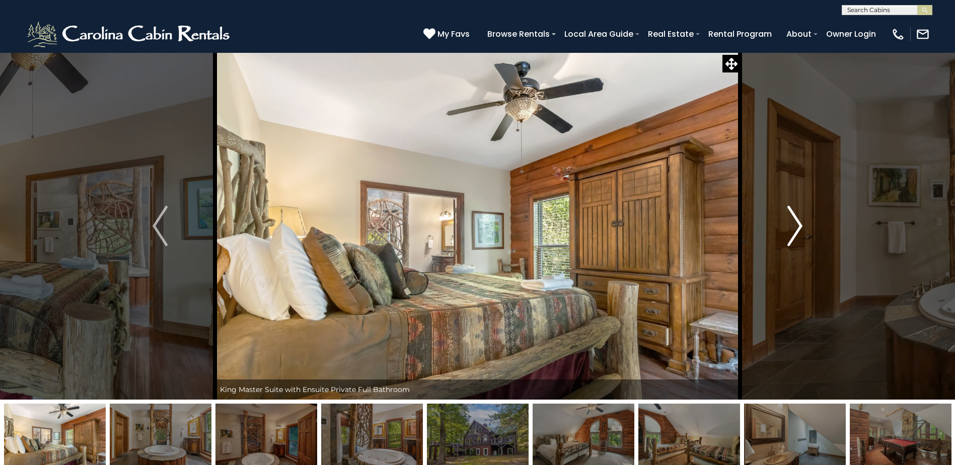
click at [798, 226] on img "Next" at bounding box center [795, 226] width 15 height 40
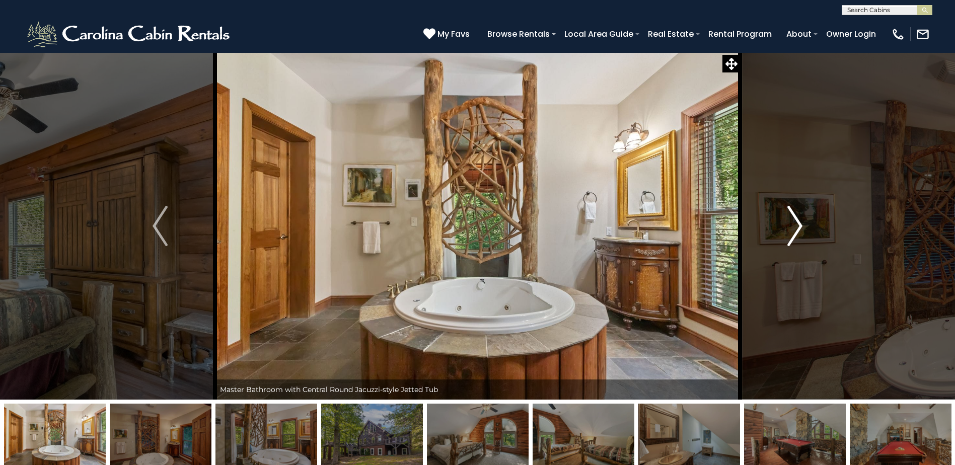
click at [798, 226] on img "Next" at bounding box center [795, 226] width 15 height 40
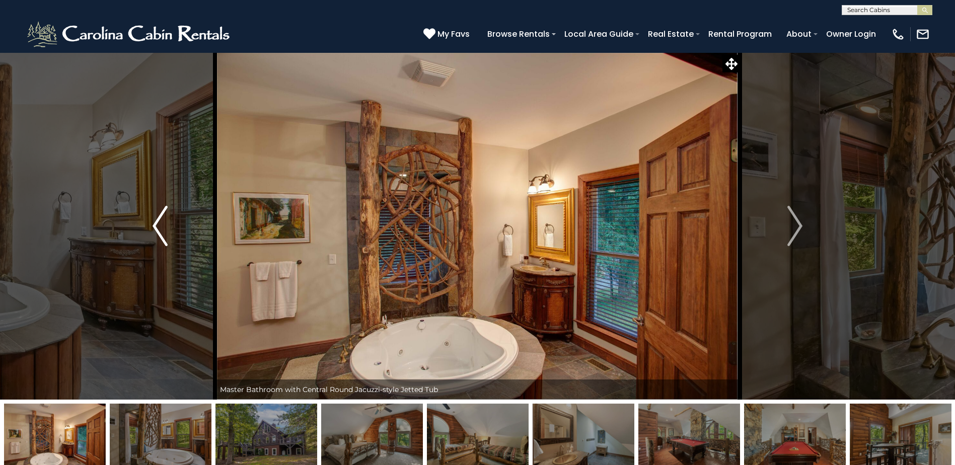
click at [168, 231] on button "Previous" at bounding box center [160, 225] width 110 height 347
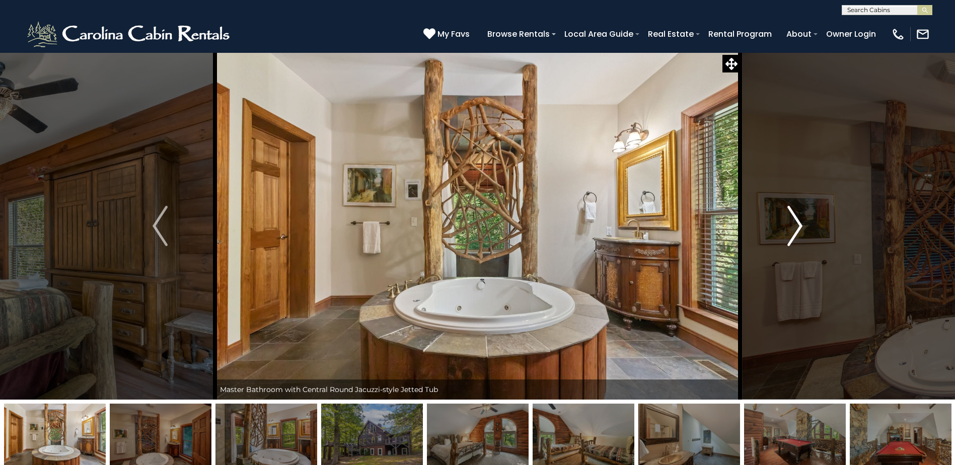
click at [798, 222] on img "Next" at bounding box center [795, 226] width 15 height 40
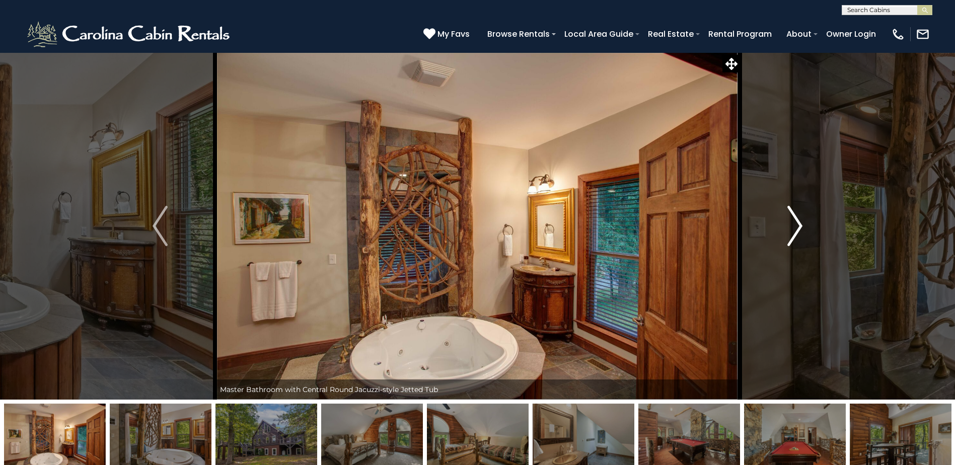
click at [798, 222] on img "Next" at bounding box center [795, 226] width 15 height 40
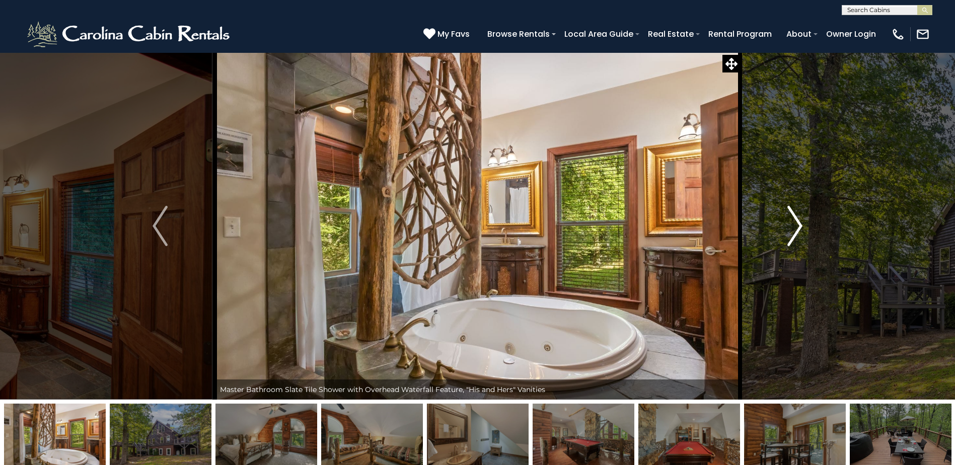
click at [798, 222] on img "Next" at bounding box center [795, 226] width 15 height 40
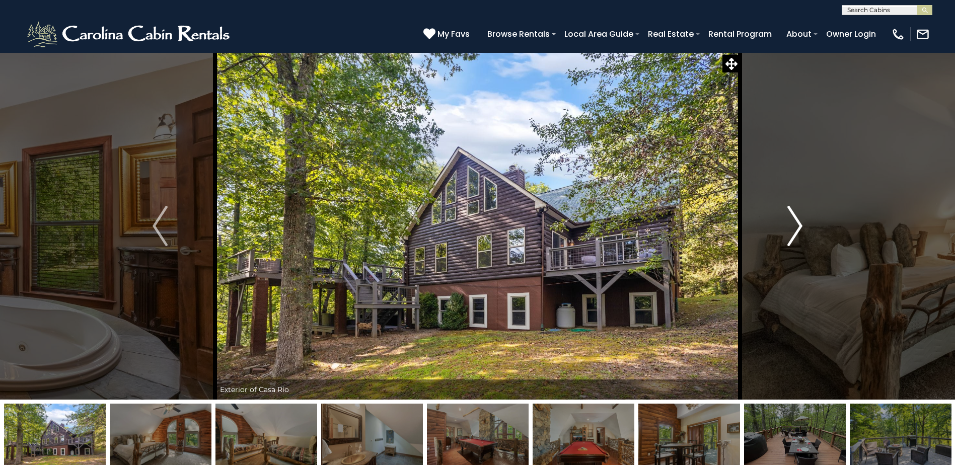
click at [798, 222] on img "Next" at bounding box center [795, 226] width 15 height 40
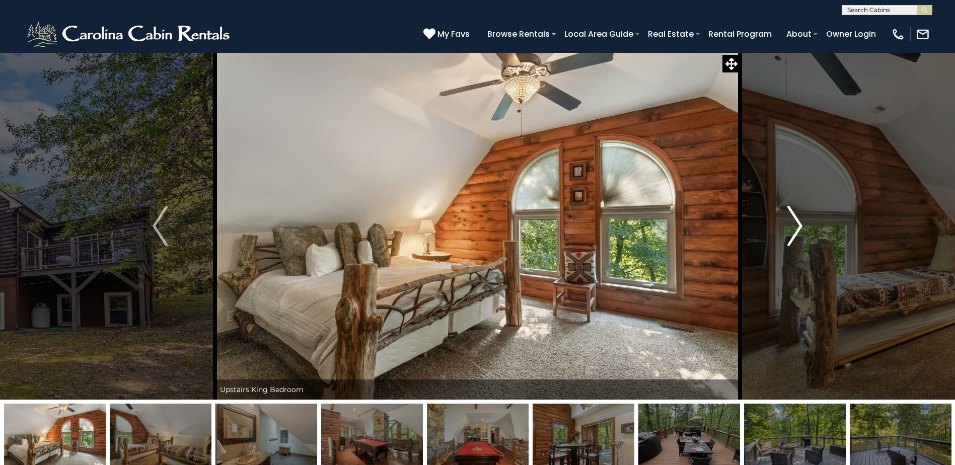
click at [798, 222] on img "Next" at bounding box center [795, 226] width 15 height 40
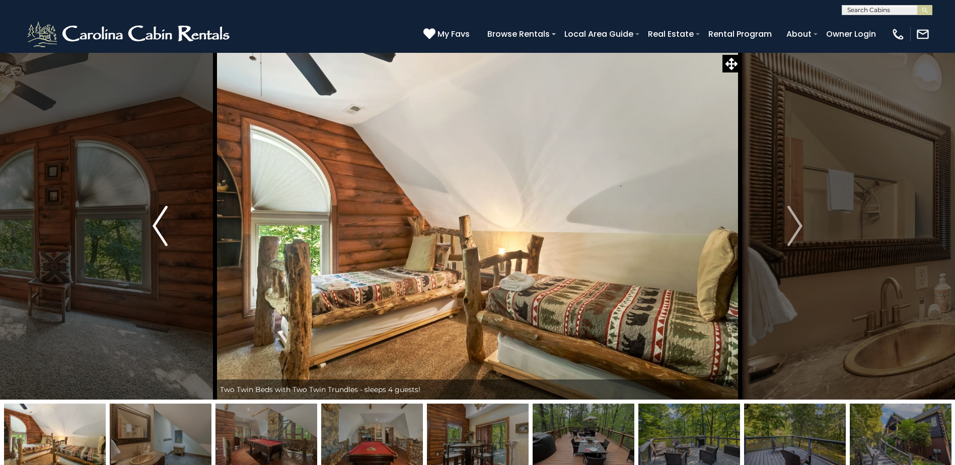
click at [160, 234] on img "Previous" at bounding box center [160, 226] width 15 height 40
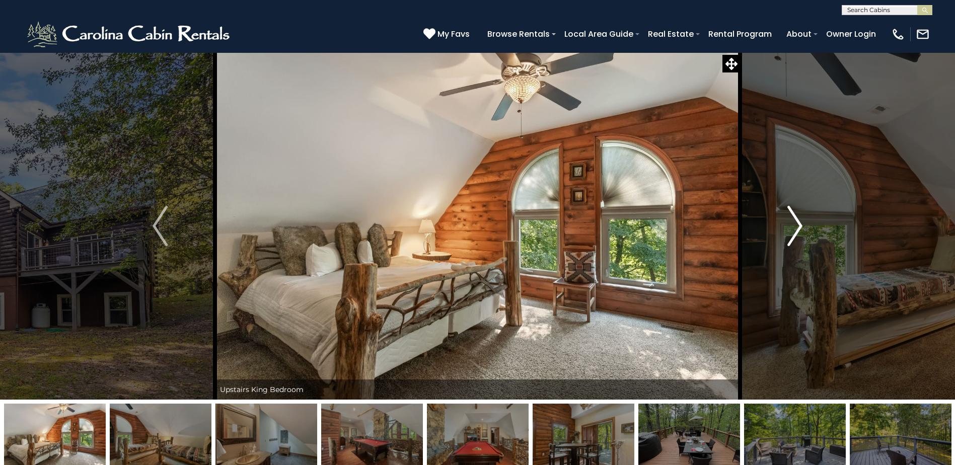
click at [799, 223] on img "Next" at bounding box center [795, 226] width 15 height 40
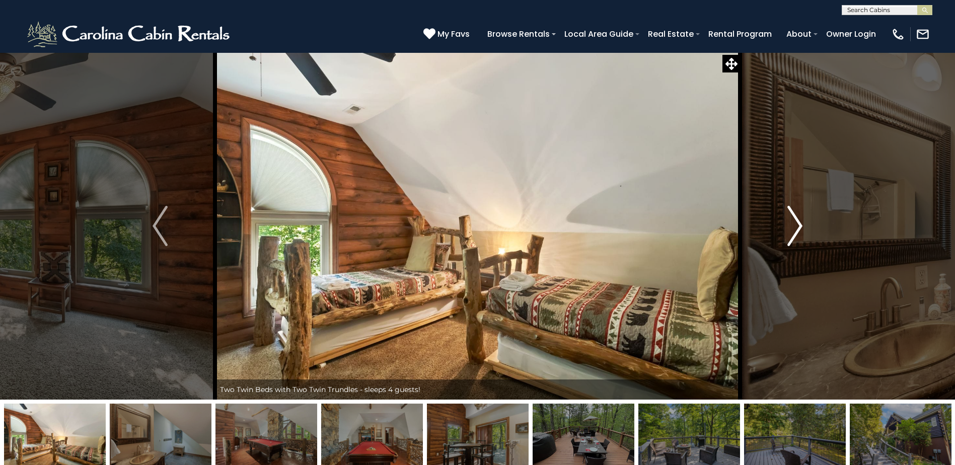
click at [798, 223] on img "Next" at bounding box center [795, 226] width 15 height 40
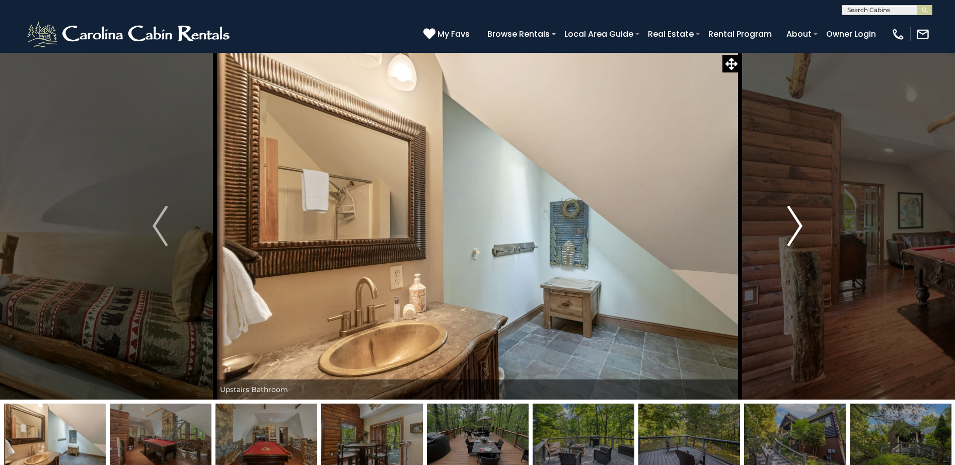
click at [798, 223] on img "Next" at bounding box center [795, 226] width 15 height 40
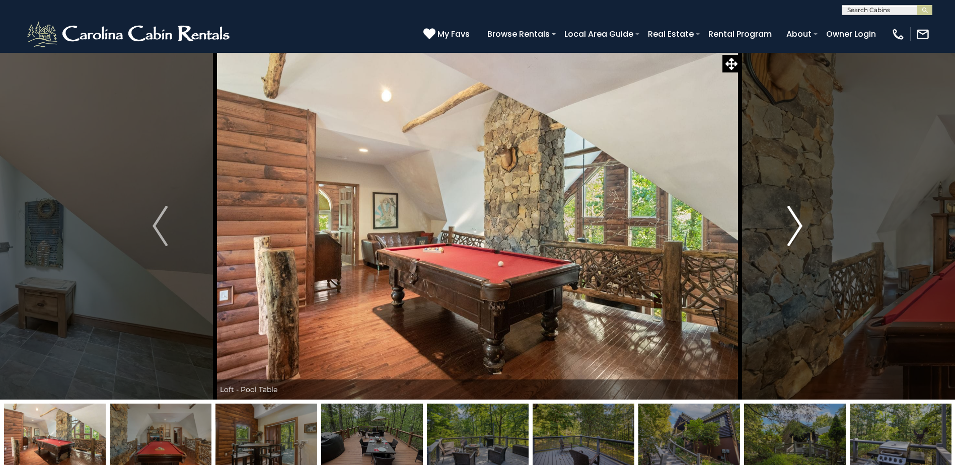
click at [798, 223] on img "Next" at bounding box center [795, 226] width 15 height 40
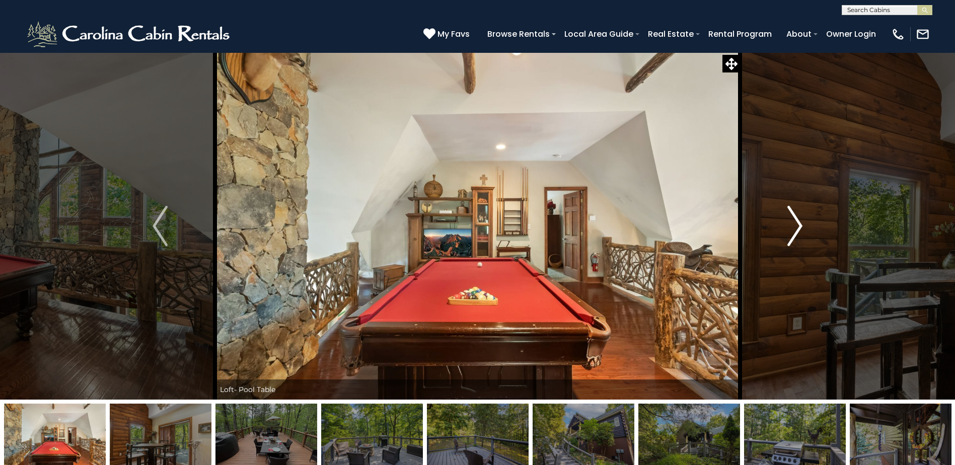
click at [798, 223] on img "Next" at bounding box center [795, 226] width 15 height 40
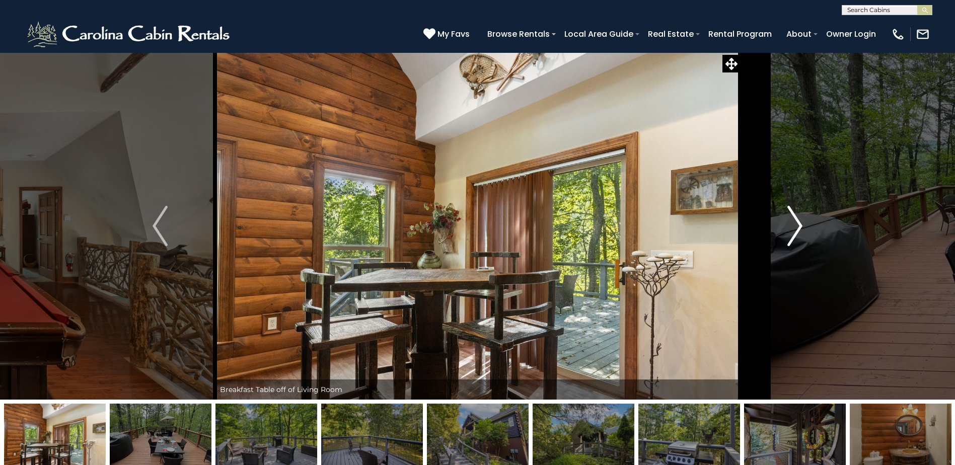
click at [798, 223] on img "Next" at bounding box center [795, 226] width 15 height 40
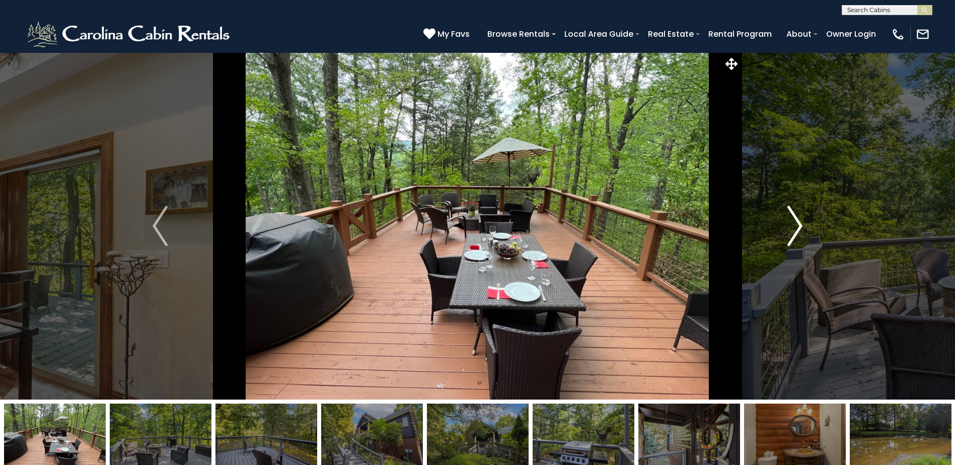
click at [798, 223] on img "Next" at bounding box center [795, 226] width 15 height 40
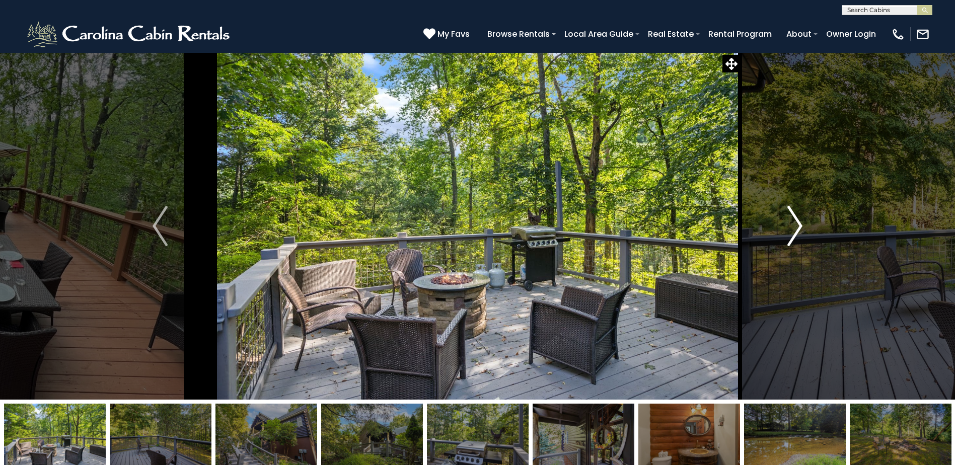
click at [798, 223] on img "Next" at bounding box center [795, 226] width 15 height 40
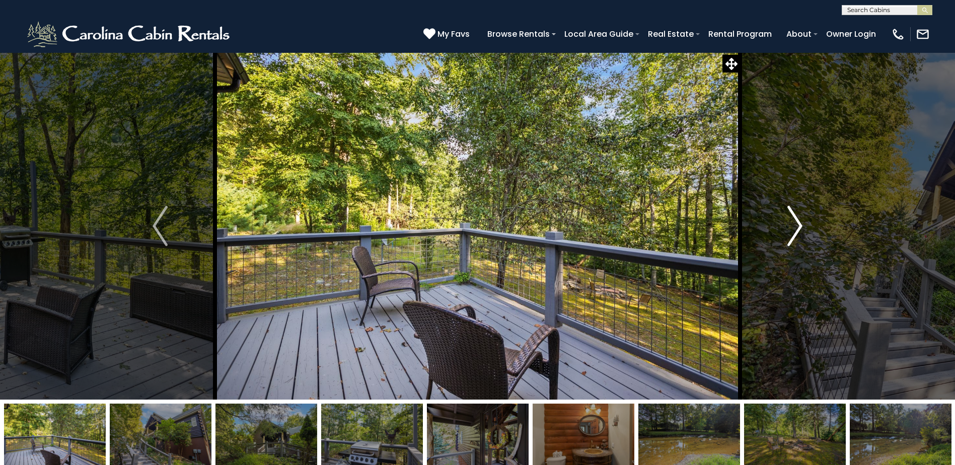
click at [798, 223] on img "Next" at bounding box center [795, 226] width 15 height 40
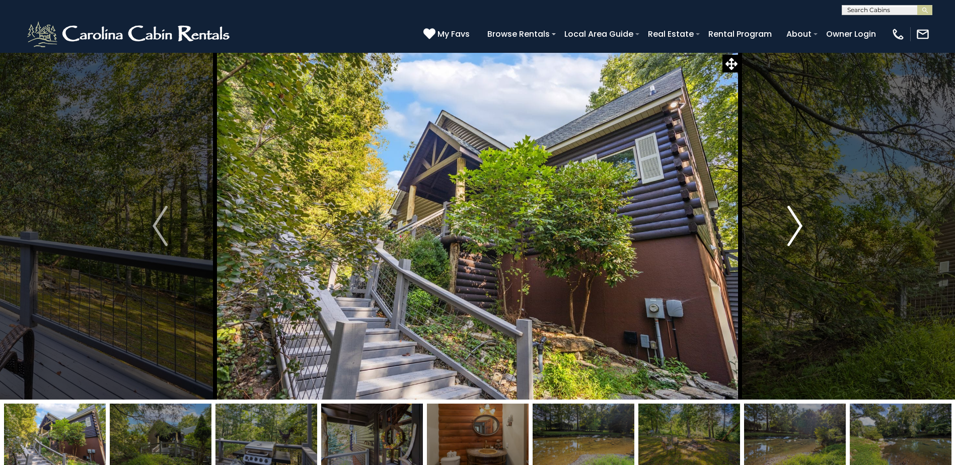
click at [798, 223] on img "Next" at bounding box center [795, 226] width 15 height 40
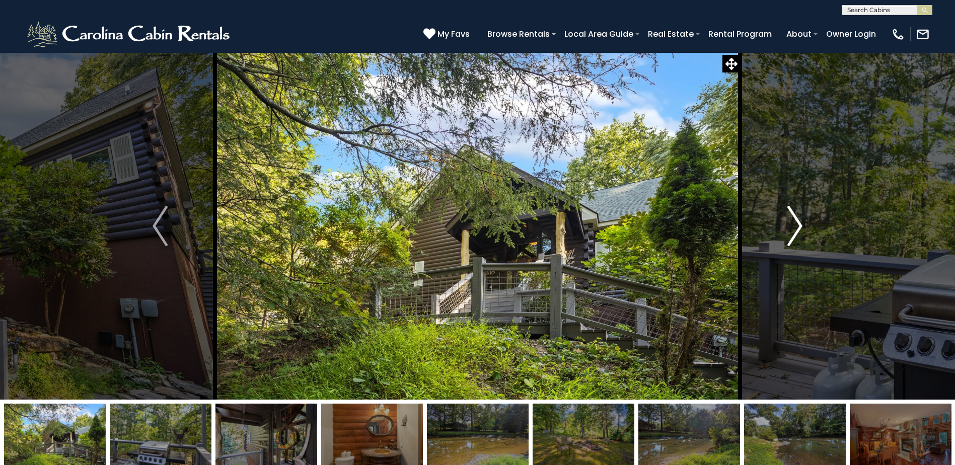
click at [798, 223] on img "Next" at bounding box center [795, 226] width 15 height 40
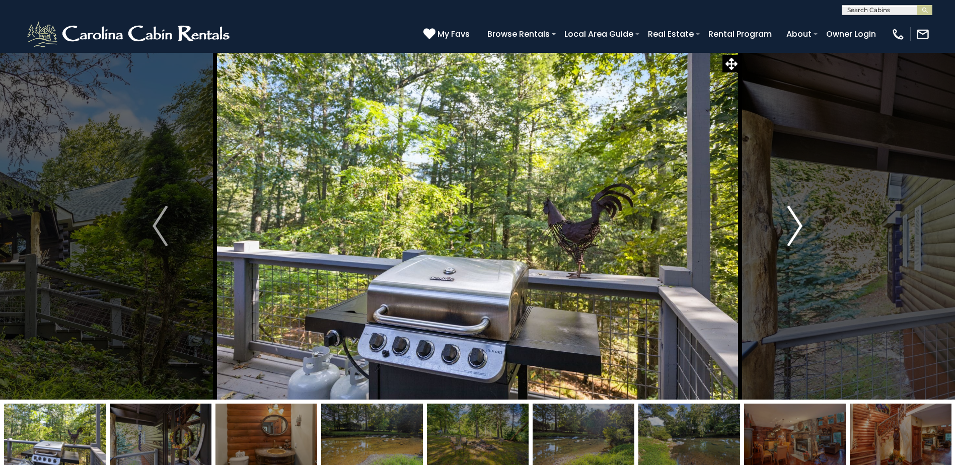
click at [798, 223] on img "Next" at bounding box center [795, 226] width 15 height 40
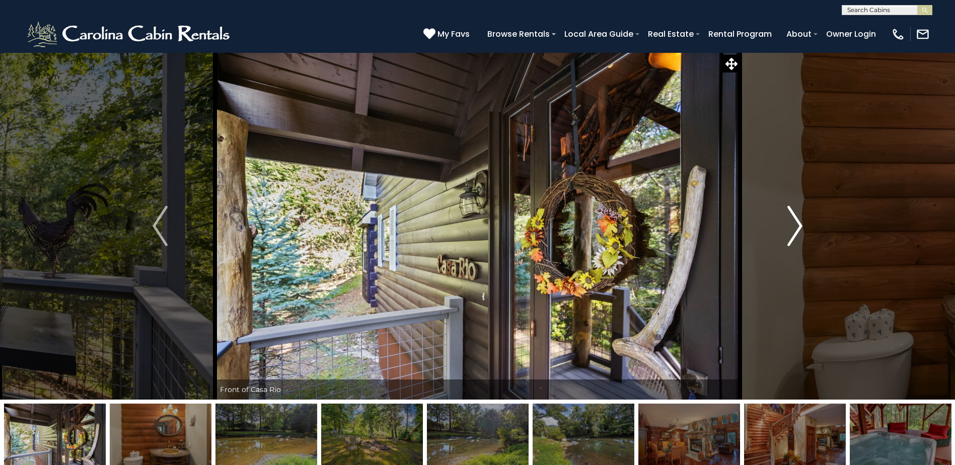
click at [798, 223] on img "Next" at bounding box center [795, 226] width 15 height 40
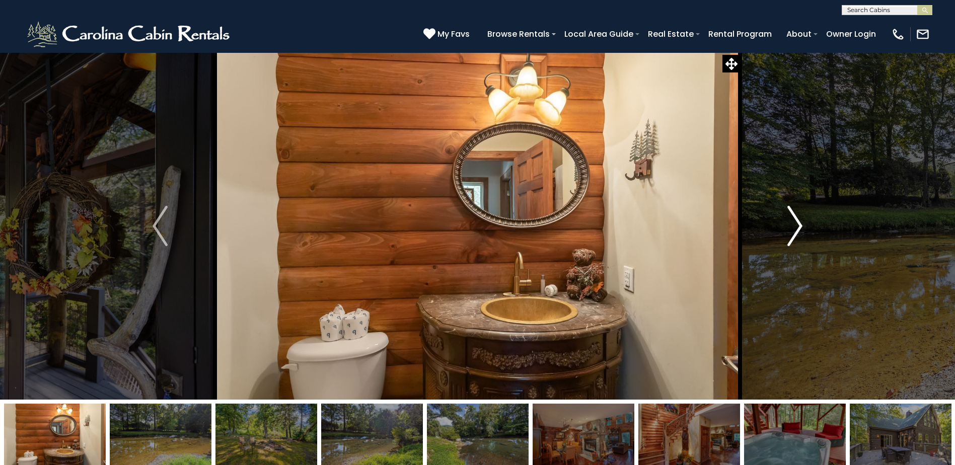
click at [798, 223] on img "Next" at bounding box center [795, 226] width 15 height 40
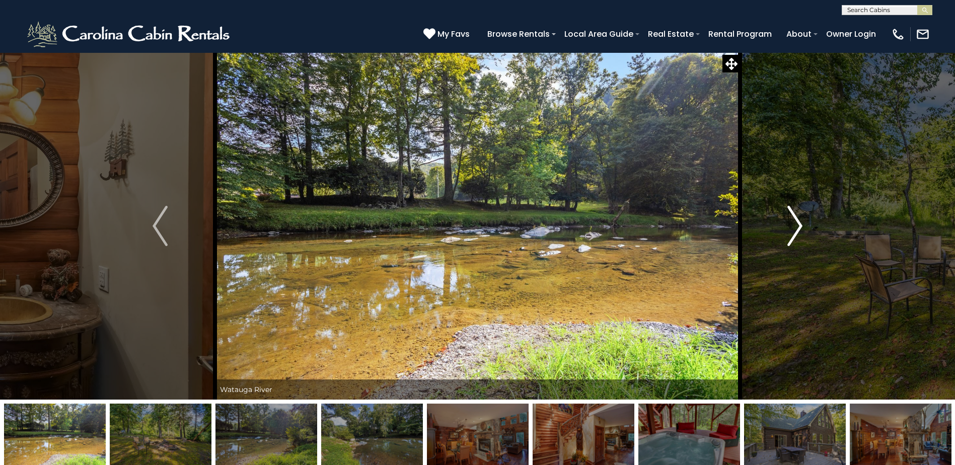
click at [798, 223] on img "Next" at bounding box center [795, 226] width 15 height 40
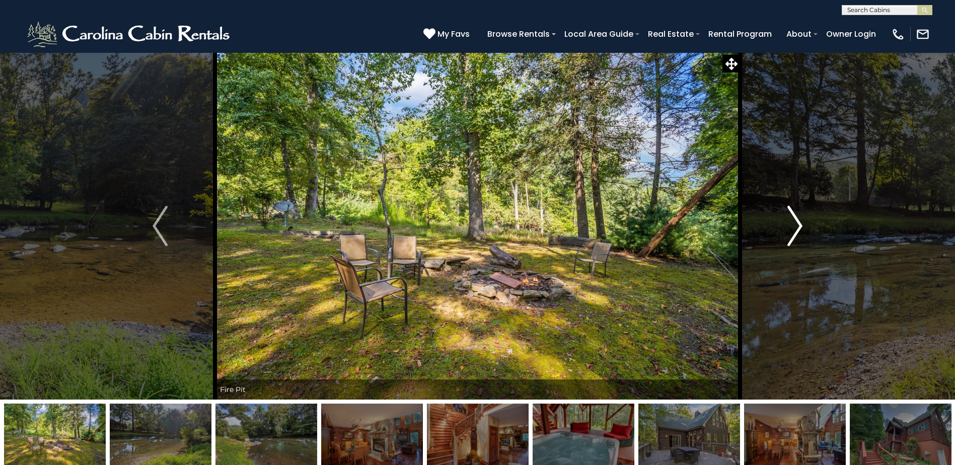
click at [798, 223] on img "Next" at bounding box center [795, 226] width 15 height 40
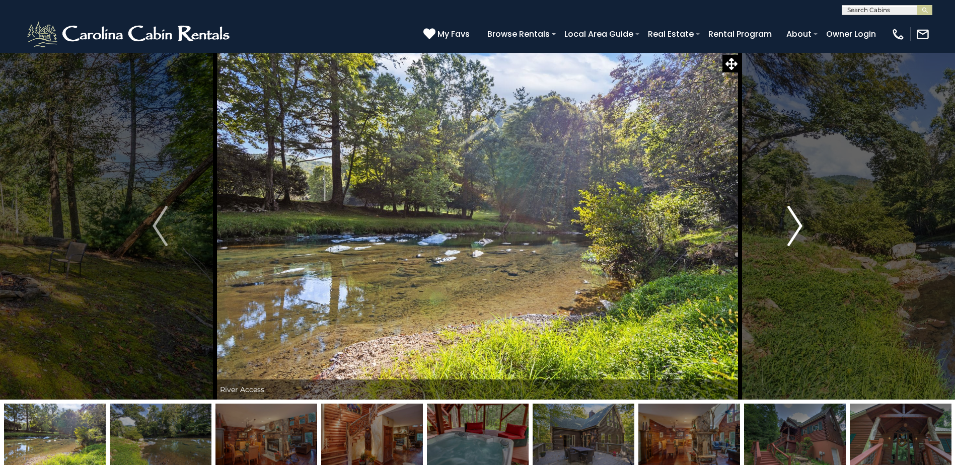
click at [797, 223] on img "Next" at bounding box center [795, 226] width 15 height 40
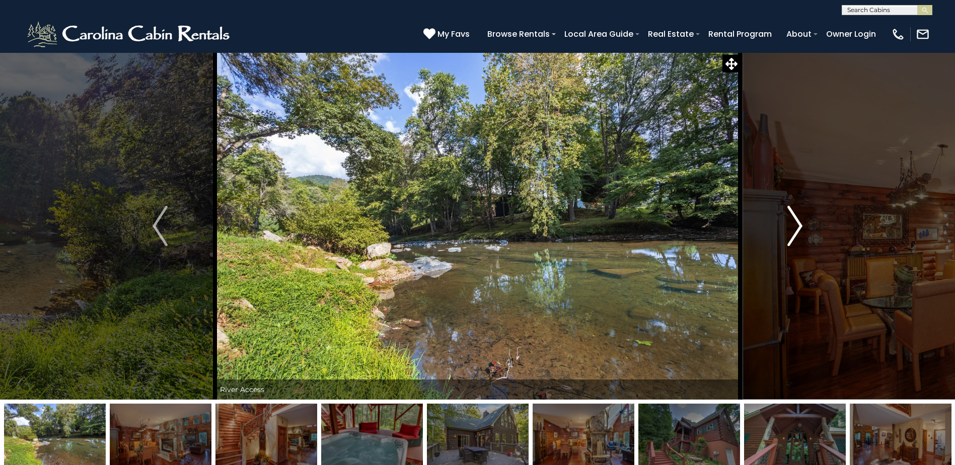
click at [797, 223] on img "Next" at bounding box center [795, 226] width 15 height 40
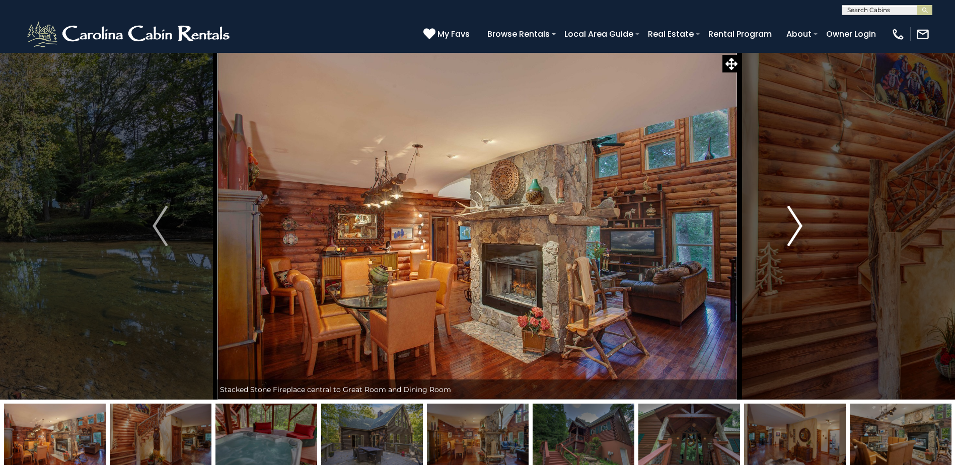
click at [797, 223] on img "Next" at bounding box center [795, 226] width 15 height 40
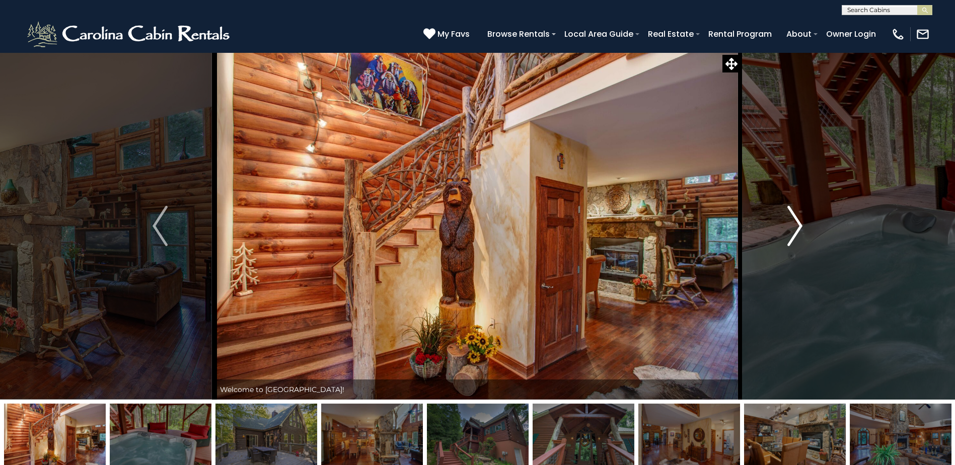
click at [797, 223] on img "Next" at bounding box center [795, 226] width 15 height 40
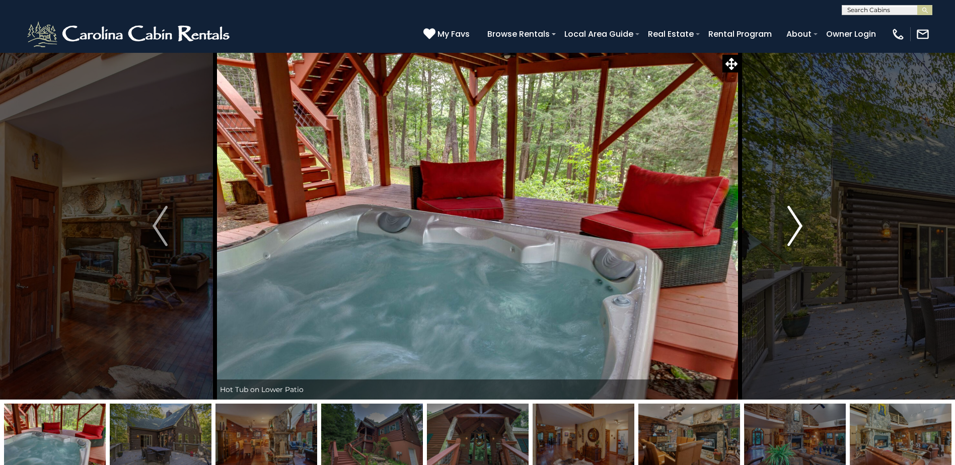
click at [797, 223] on img "Next" at bounding box center [795, 226] width 15 height 40
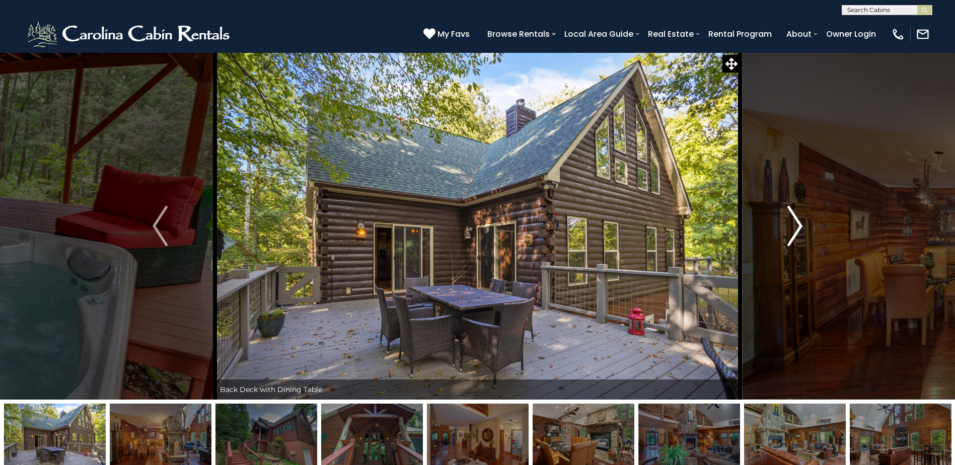
click at [797, 223] on img "Next" at bounding box center [795, 226] width 15 height 40
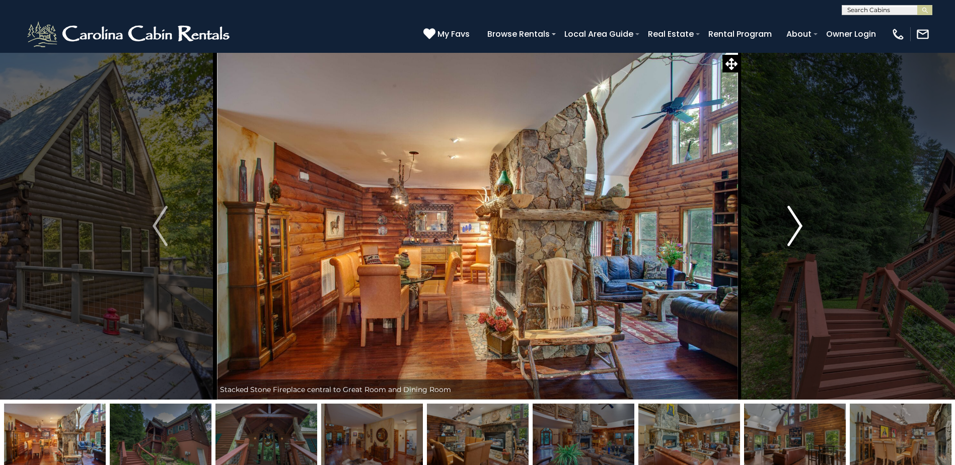
click at [797, 223] on img "Next" at bounding box center [795, 226] width 15 height 40
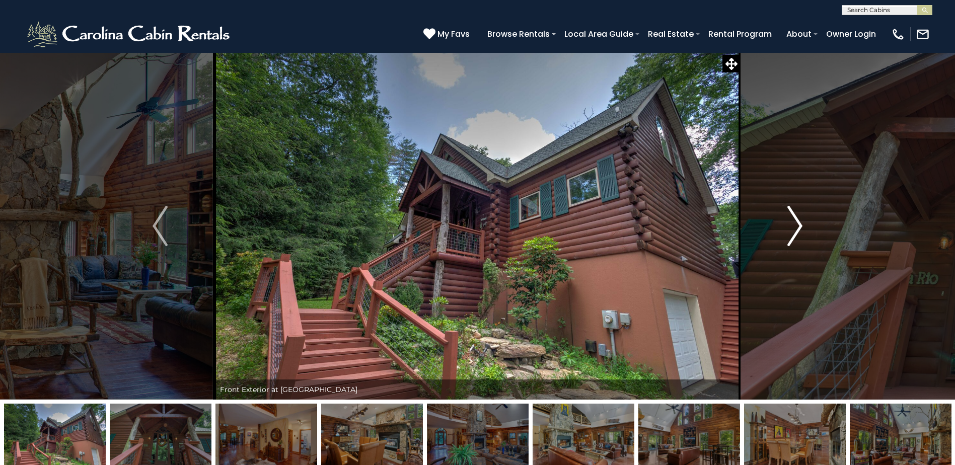
click at [797, 223] on img "Next" at bounding box center [795, 226] width 15 height 40
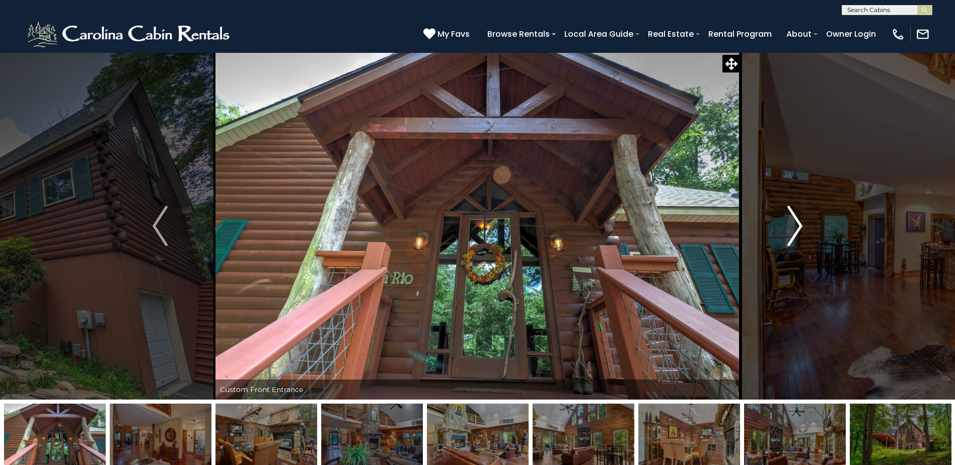
click at [797, 223] on img "Next" at bounding box center [795, 226] width 15 height 40
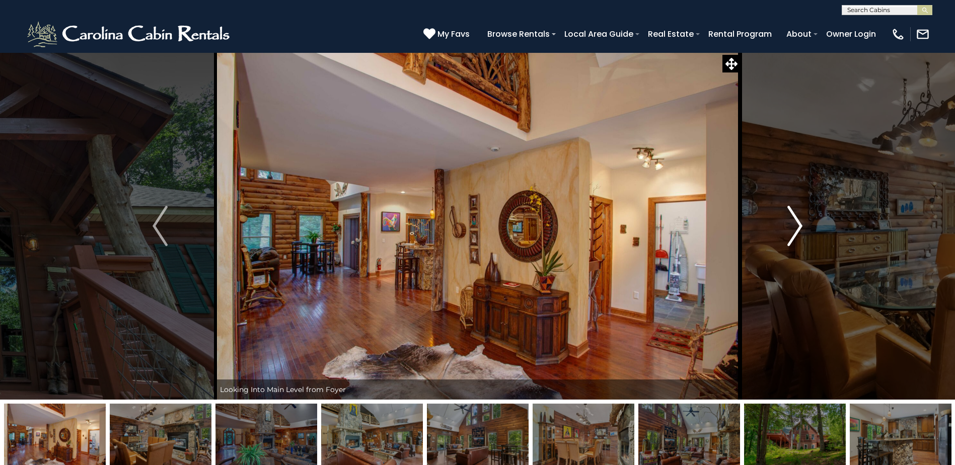
click at [797, 223] on img "Next" at bounding box center [795, 226] width 15 height 40
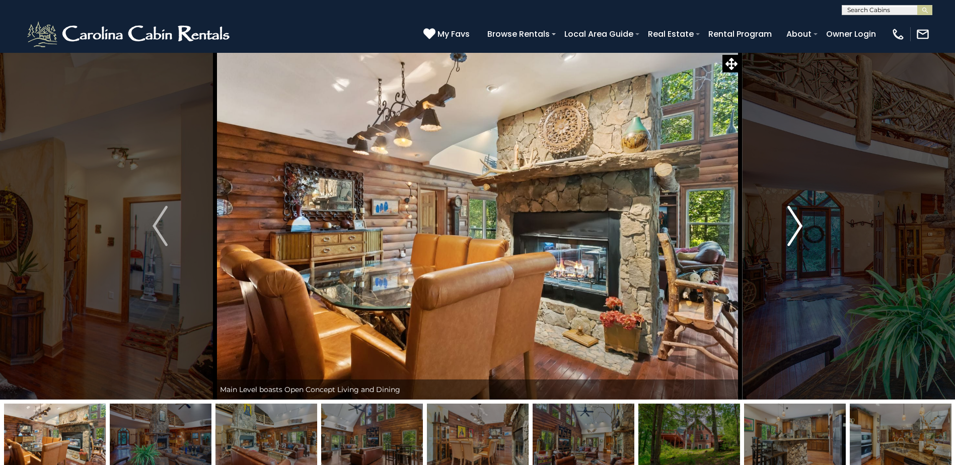
click at [797, 223] on img "Next" at bounding box center [795, 226] width 15 height 40
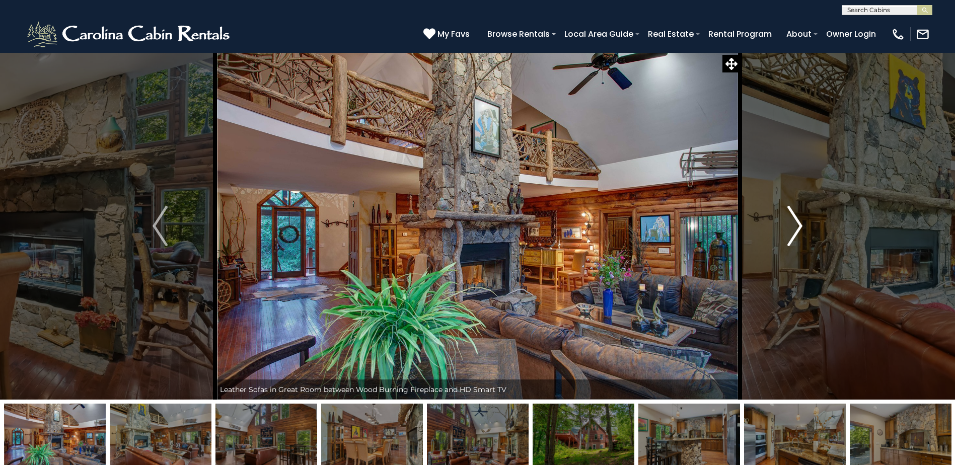
click at [797, 223] on img "Next" at bounding box center [795, 226] width 15 height 40
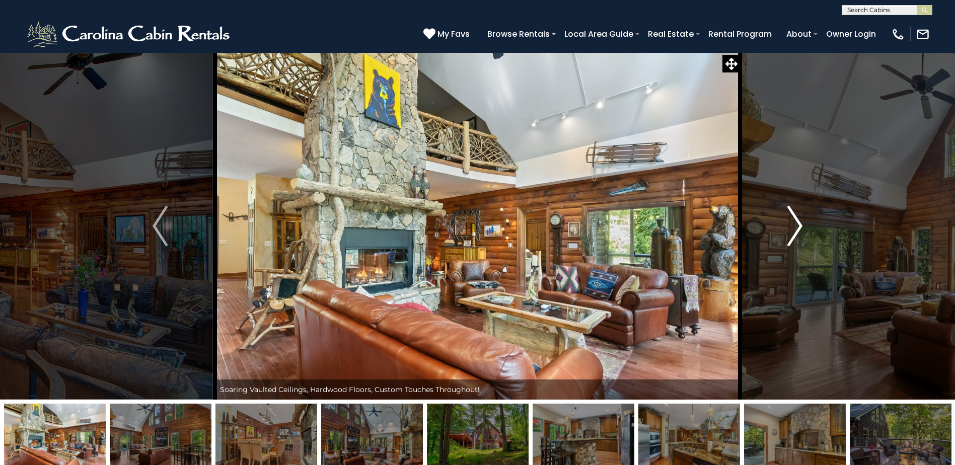
click at [797, 223] on img "Next" at bounding box center [795, 226] width 15 height 40
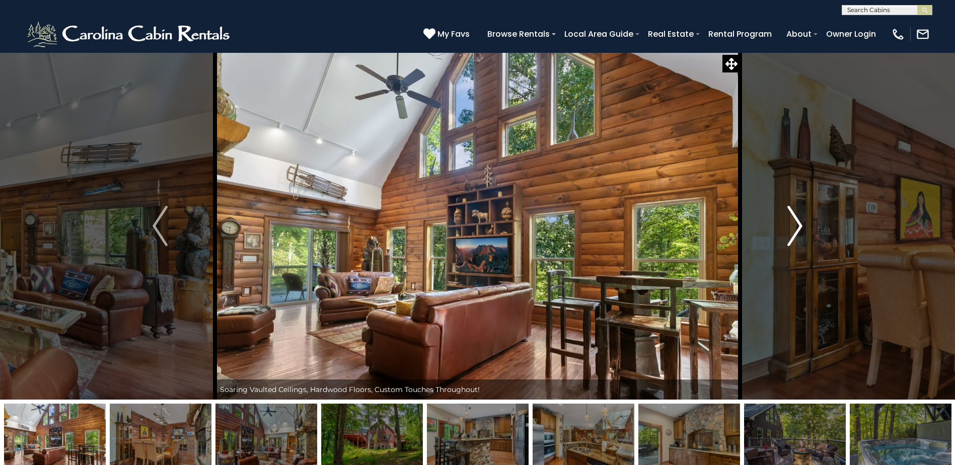
click at [797, 223] on img "Next" at bounding box center [795, 226] width 15 height 40
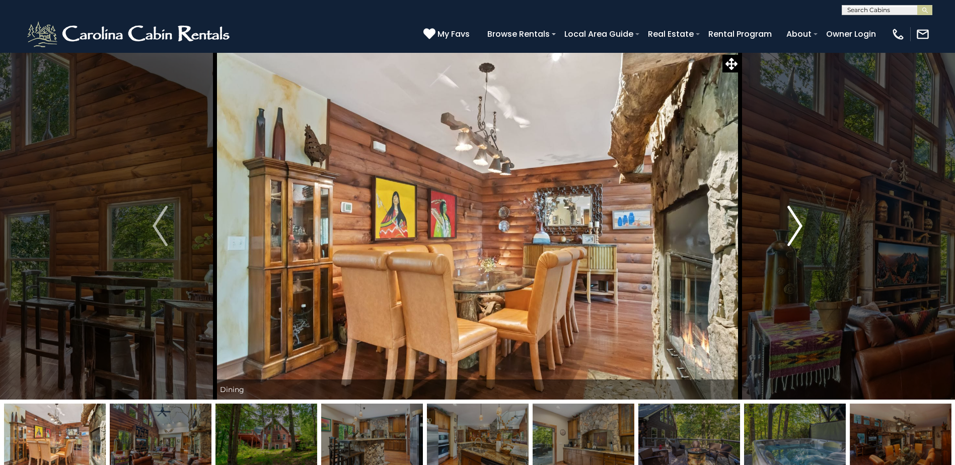
click at [797, 223] on img "Next" at bounding box center [795, 226] width 15 height 40
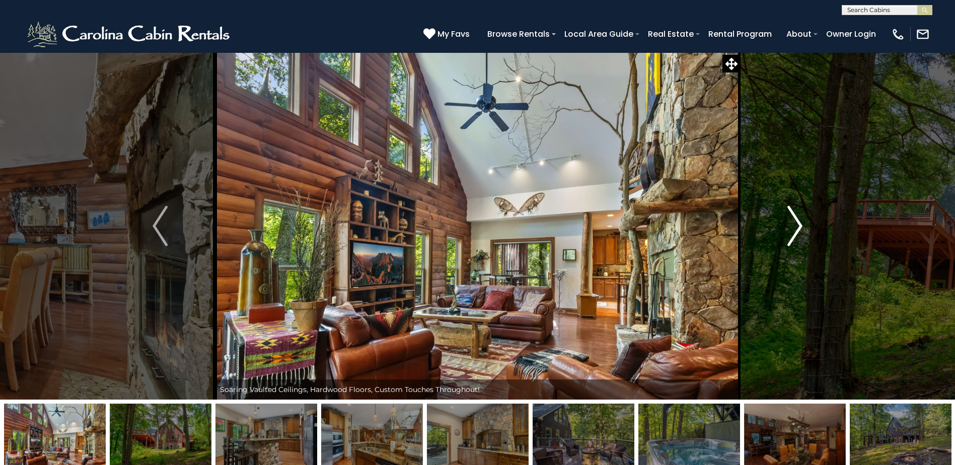
click at [797, 223] on img "Next" at bounding box center [795, 226] width 15 height 40
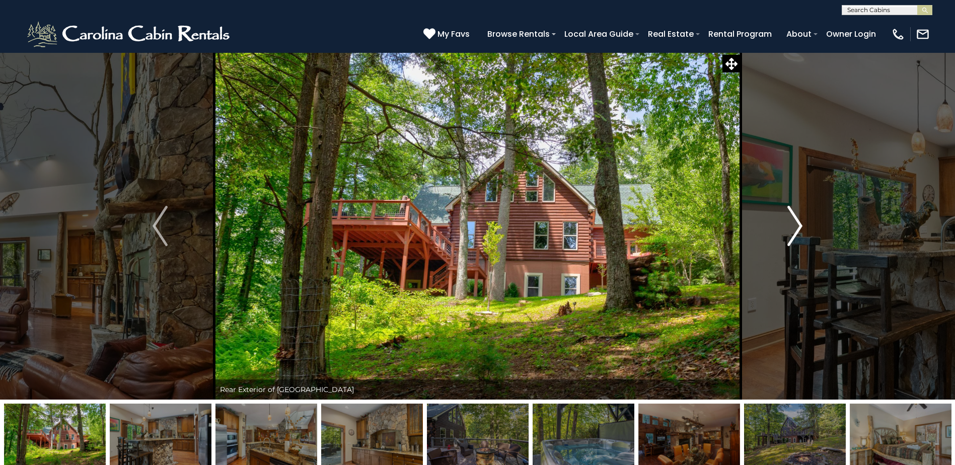
click at [797, 223] on img "Next" at bounding box center [795, 226] width 15 height 40
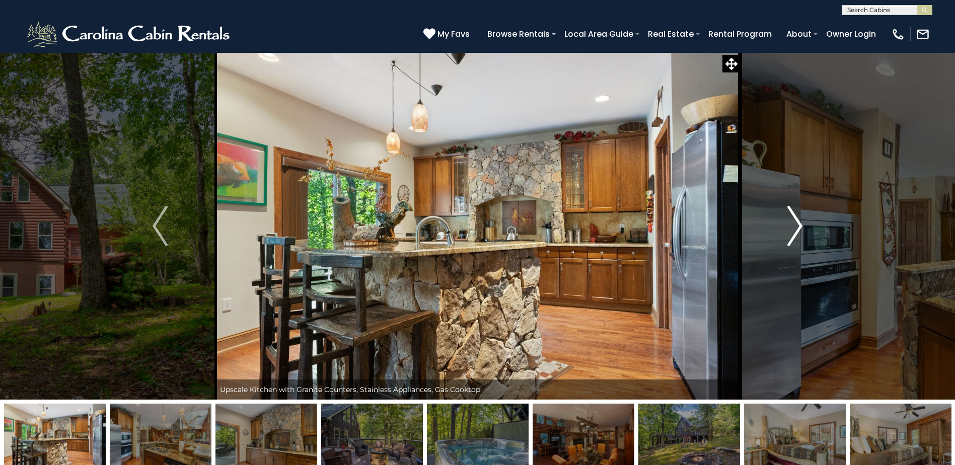
click at [797, 223] on img "Next" at bounding box center [795, 226] width 15 height 40
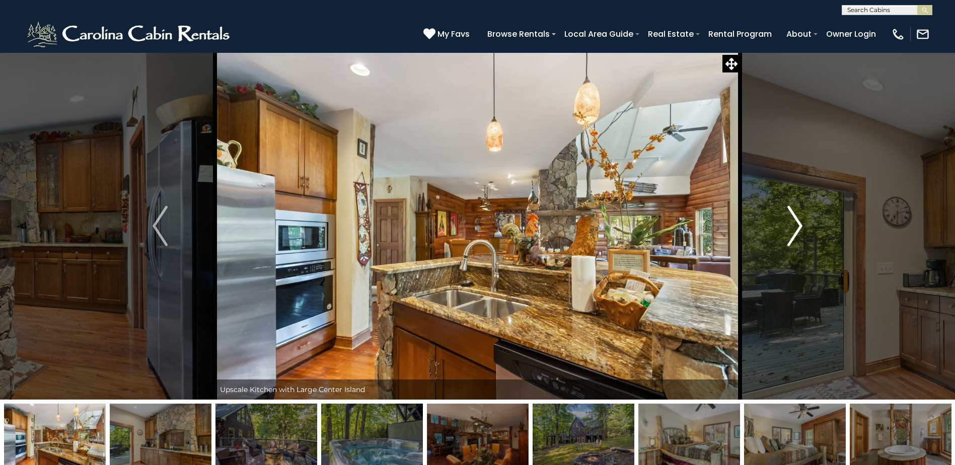
click at [797, 223] on img "Next" at bounding box center [795, 226] width 15 height 40
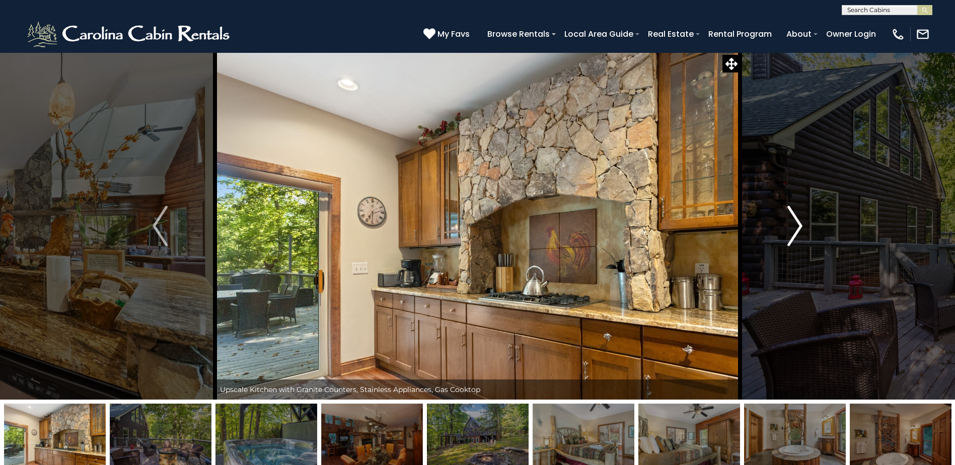
click at [797, 223] on img "Next" at bounding box center [795, 226] width 15 height 40
